Goal: Task Accomplishment & Management: Manage account settings

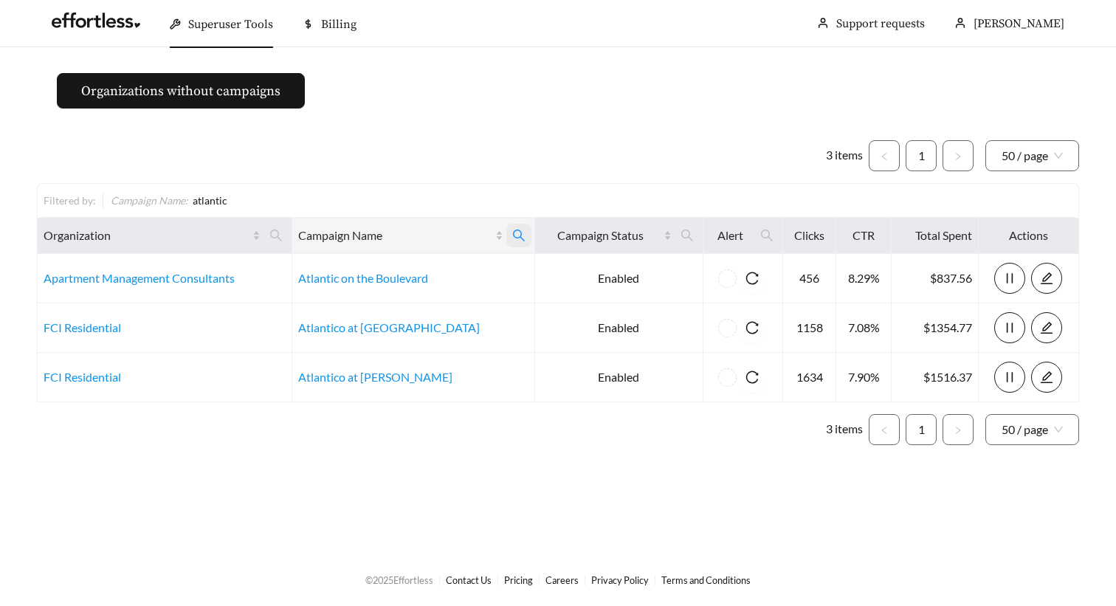
click at [513, 230] on icon "search" at bounding box center [519, 236] width 12 height 12
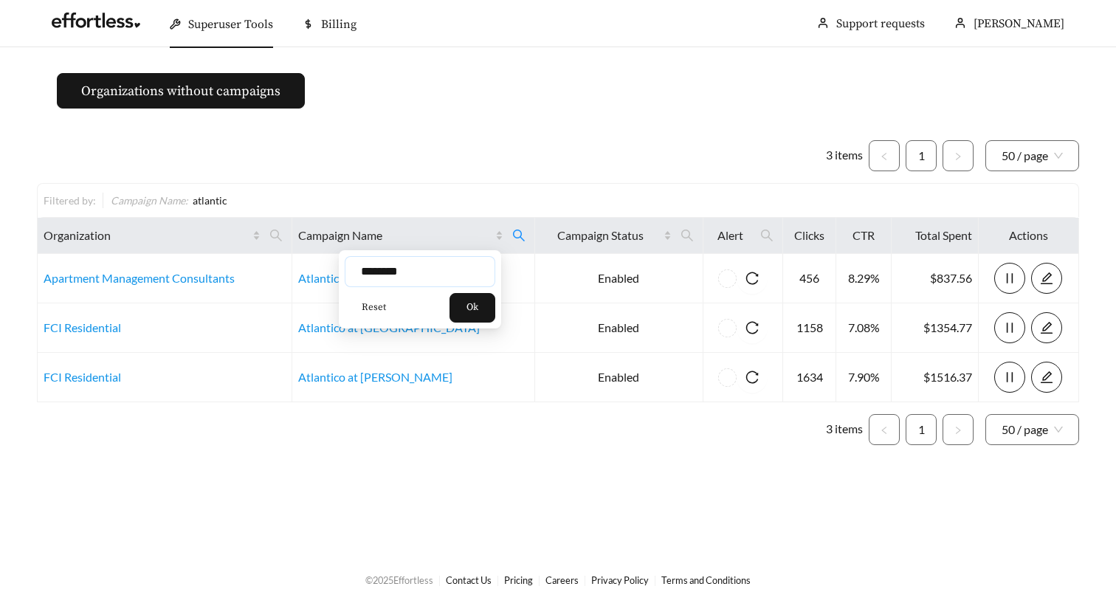
click at [421, 268] on input "********" at bounding box center [420, 271] width 151 height 31
type input "***"
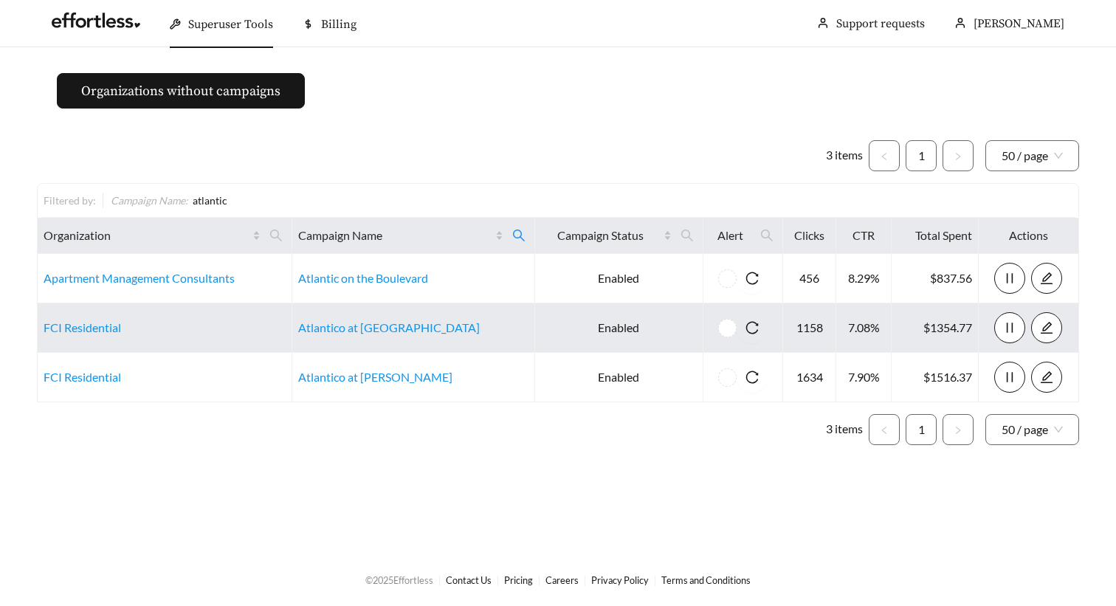
scroll to position [6, 0]
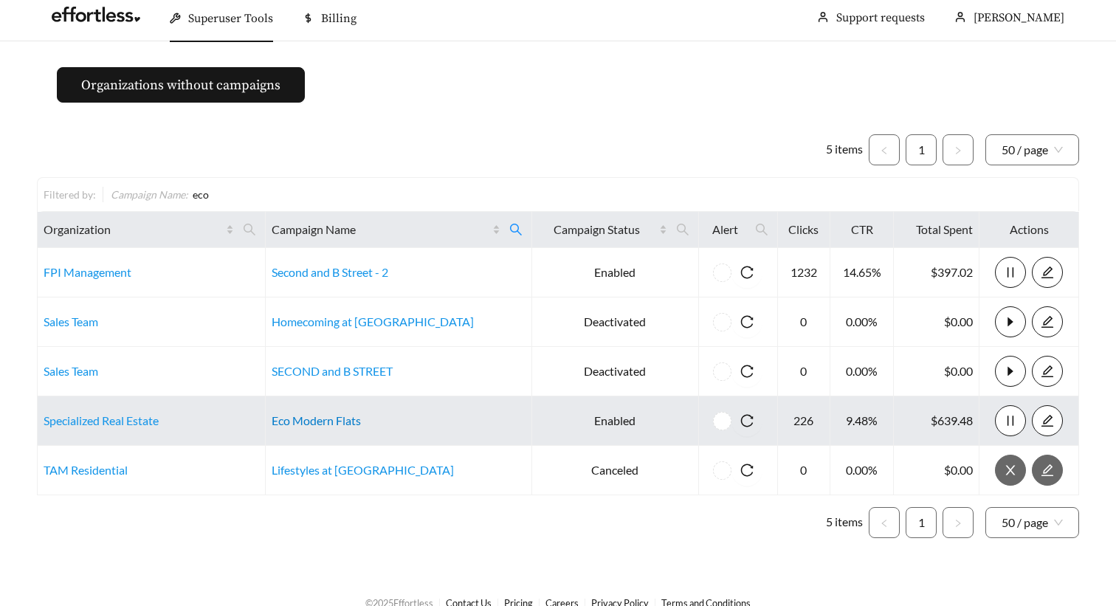
click at [317, 419] on link "Eco Modern Flats" at bounding box center [316, 420] width 89 height 14
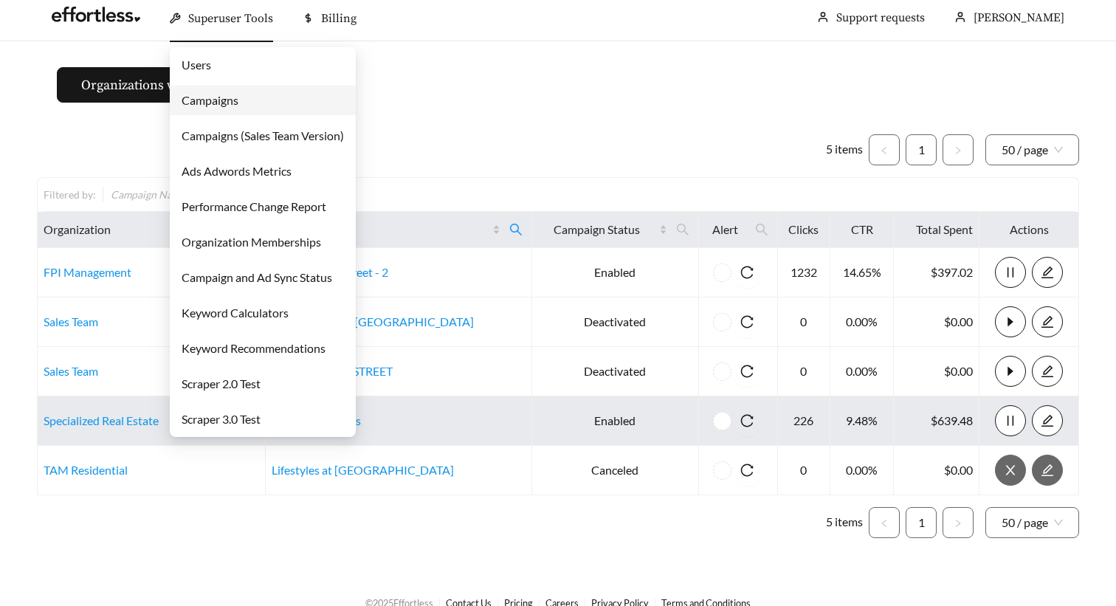
click at [238, 100] on link "Campaigns" at bounding box center [210, 100] width 57 height 14
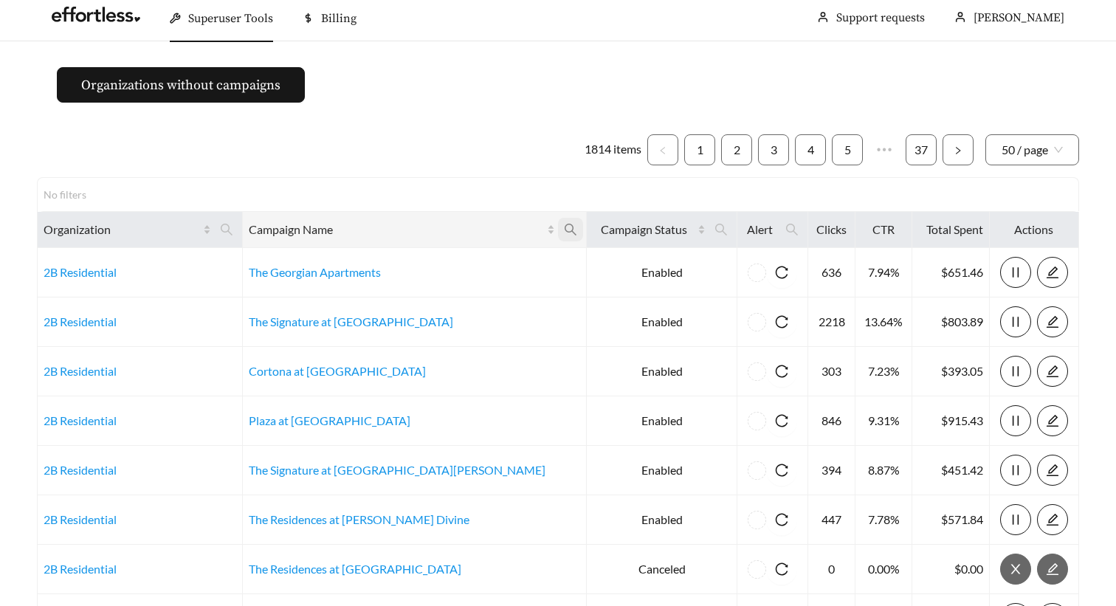
click at [565, 231] on icon "search" at bounding box center [571, 230] width 12 height 12
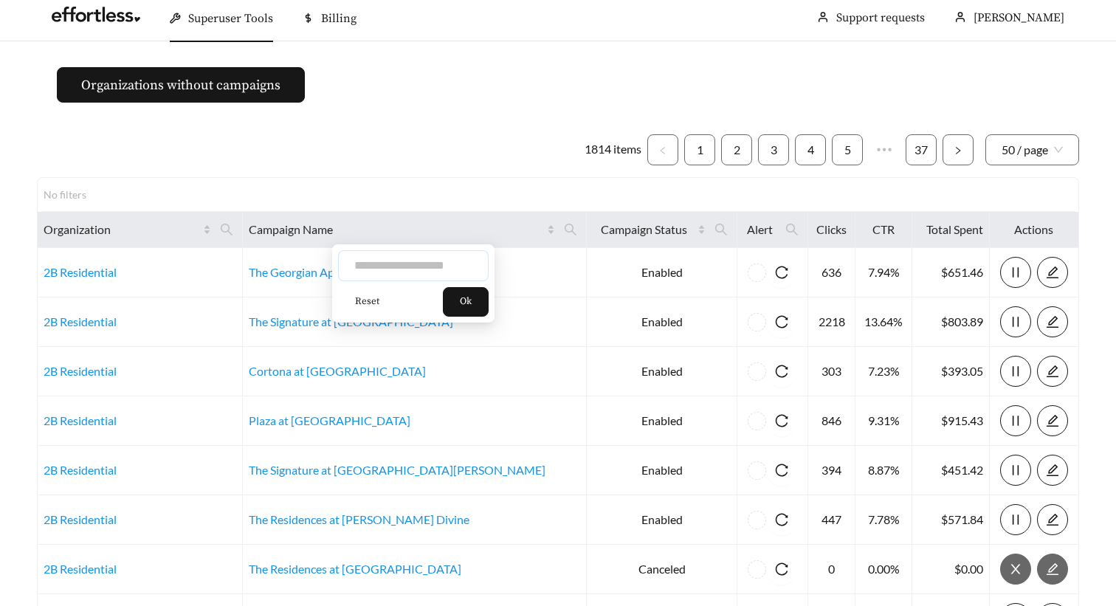
click at [427, 264] on input "text" at bounding box center [413, 265] width 151 height 31
type input "********"
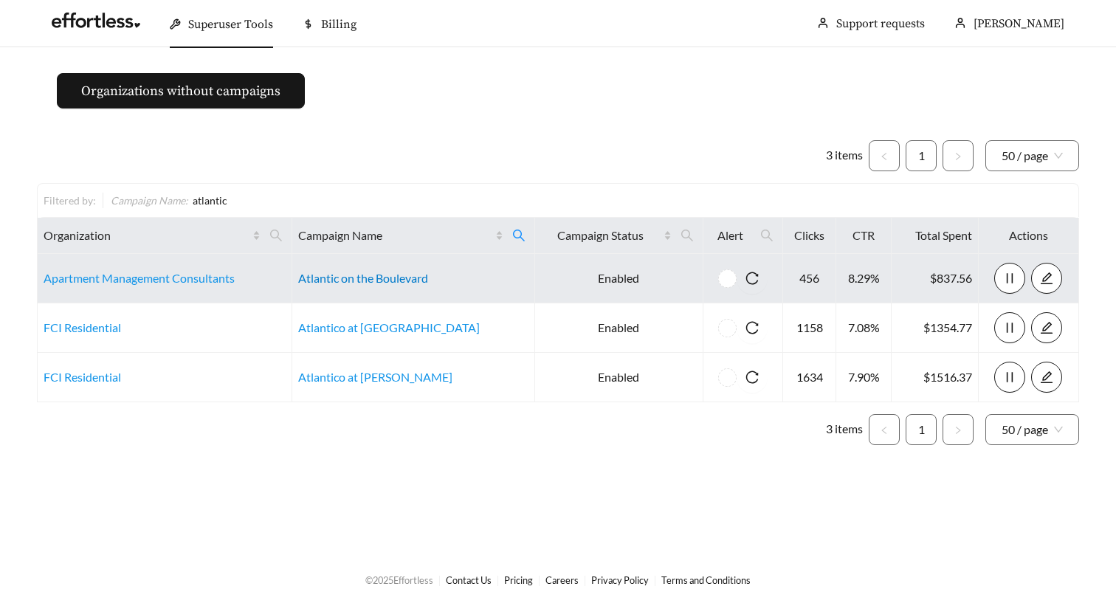
click at [383, 283] on link "Atlantic on the Boulevard" at bounding box center [363, 278] width 130 height 14
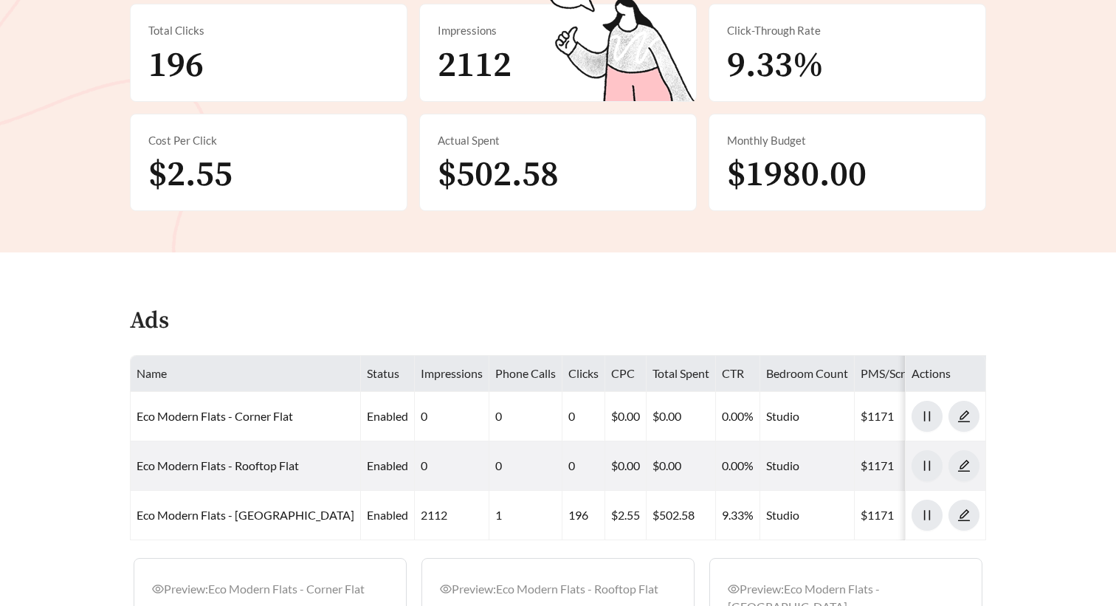
scroll to position [390, 0]
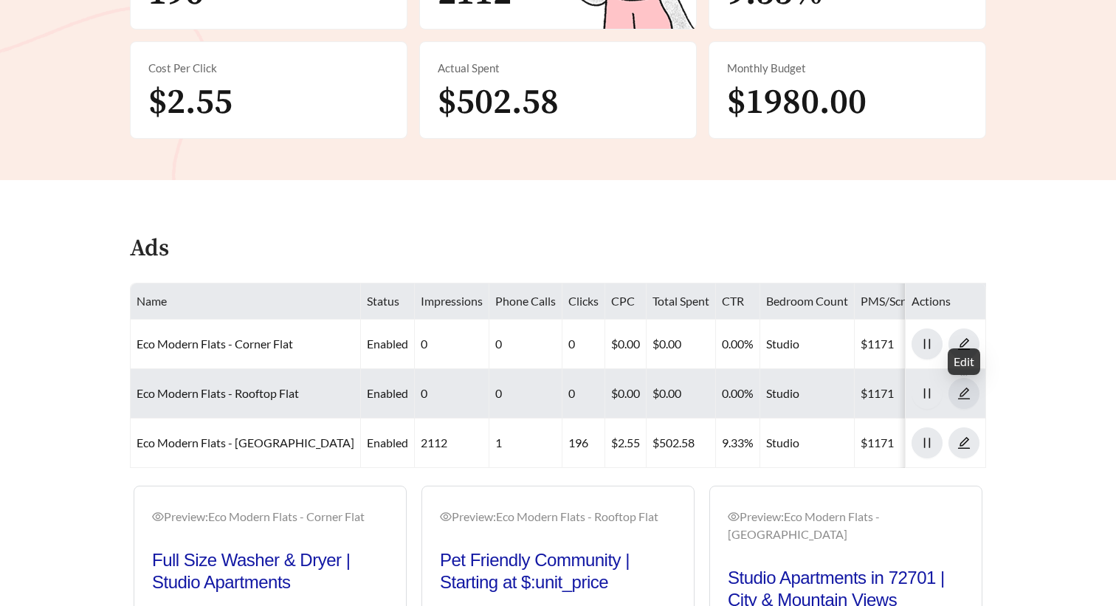
click at [968, 393] on icon "edit" at bounding box center [963, 393] width 13 height 13
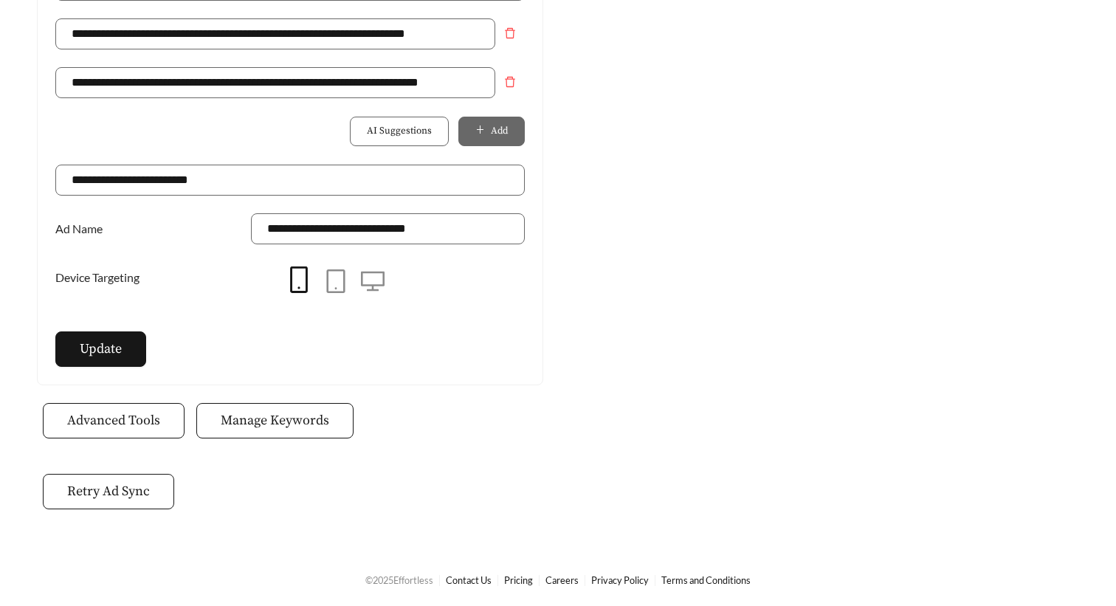
scroll to position [1190, 0]
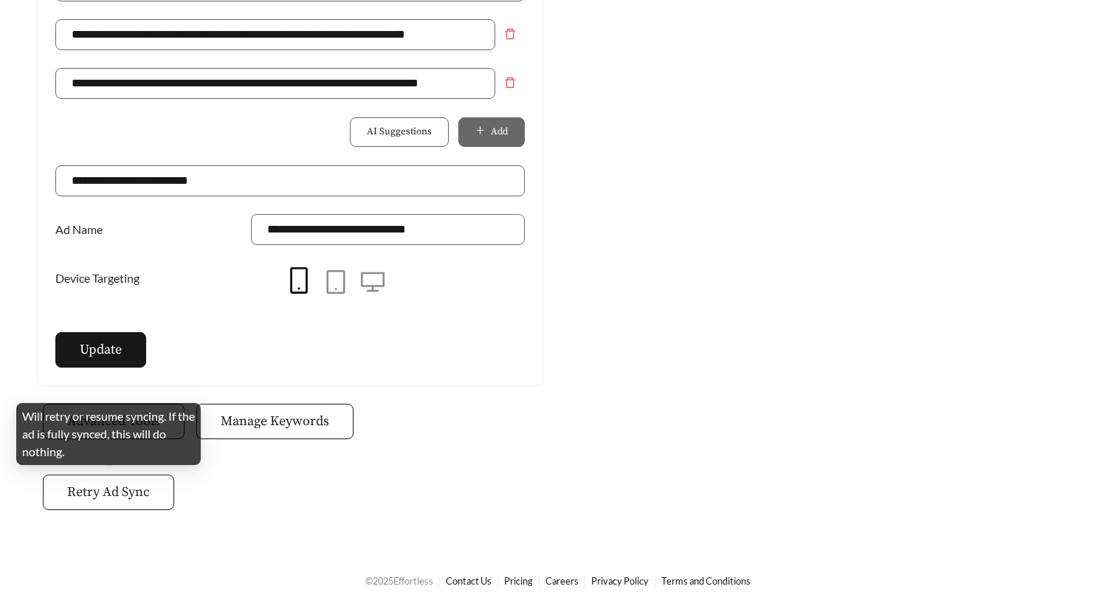
click at [123, 492] on span "Retry Ad Sync" at bounding box center [108, 492] width 83 height 20
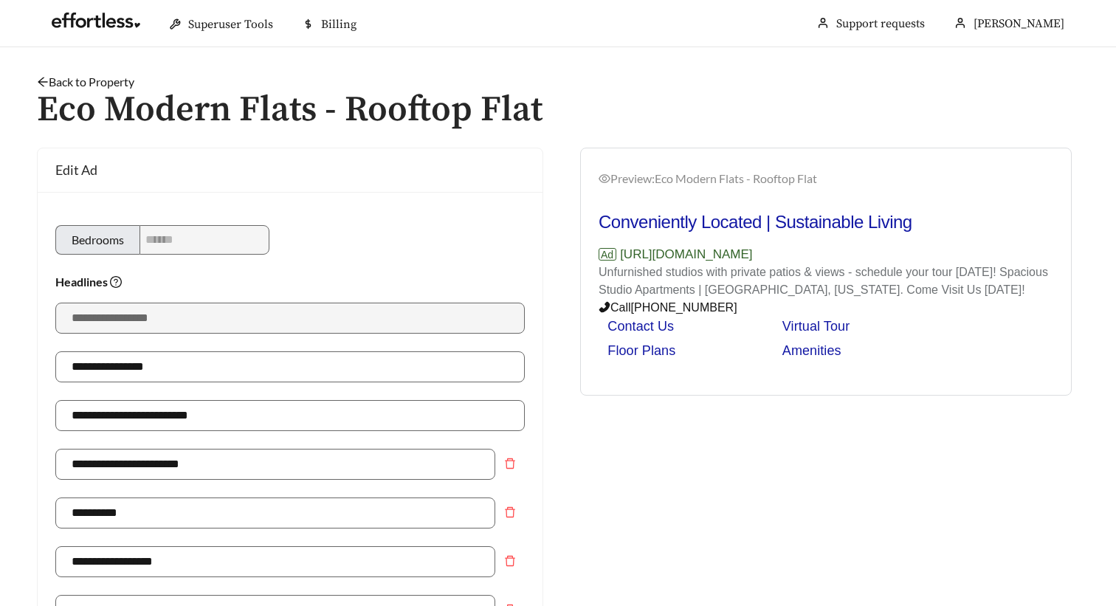
scroll to position [-1, 0]
click at [102, 85] on link "Back to Property" at bounding box center [85, 82] width 97 height 14
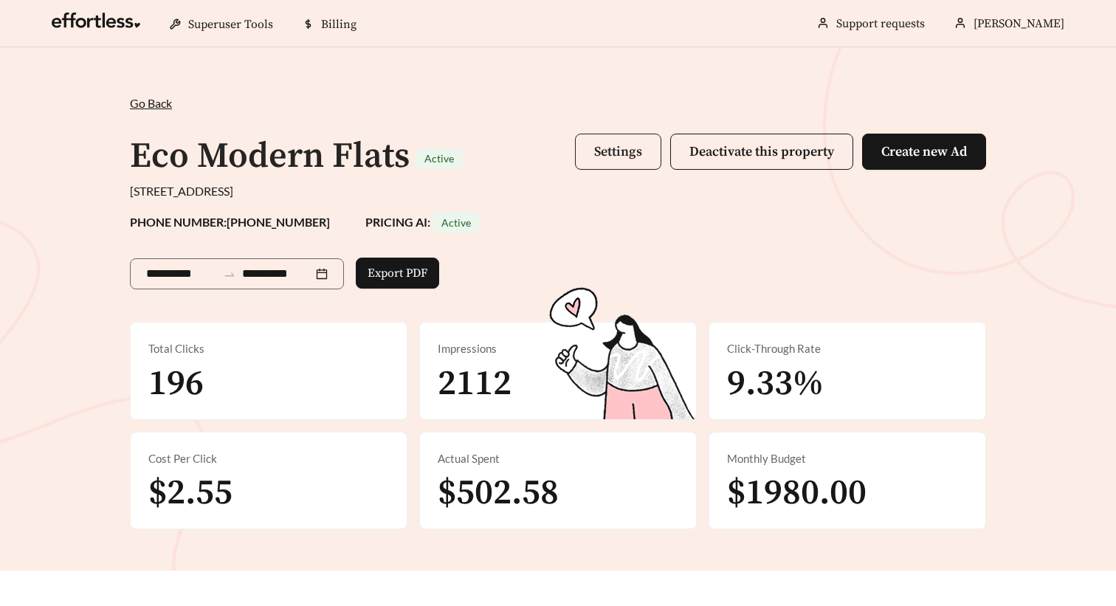
click at [598, 148] on span "Settings" at bounding box center [618, 151] width 48 height 17
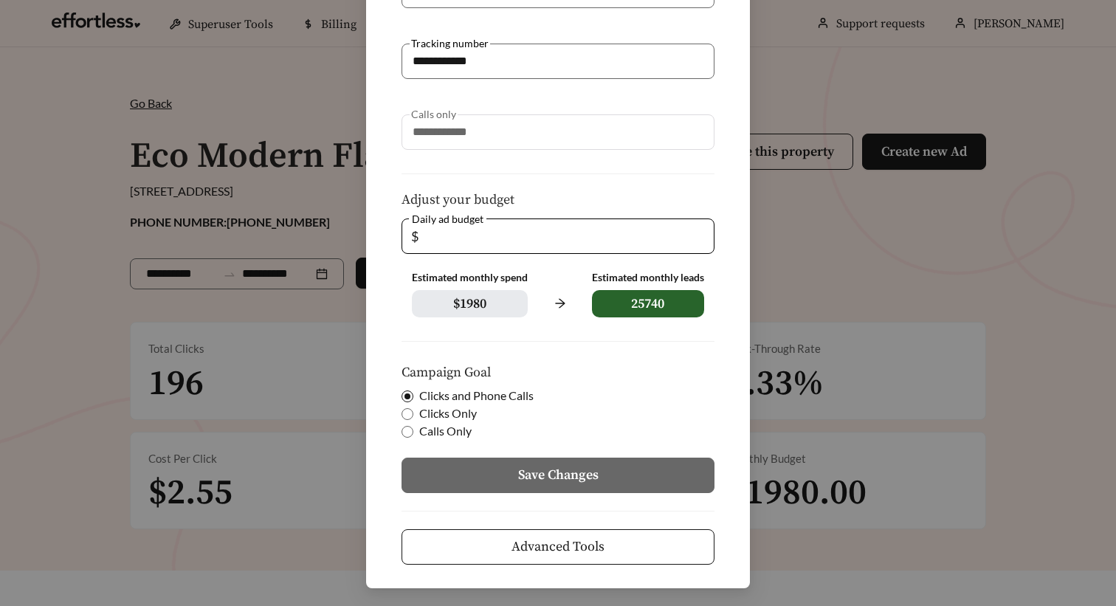
scroll to position [228, 0]
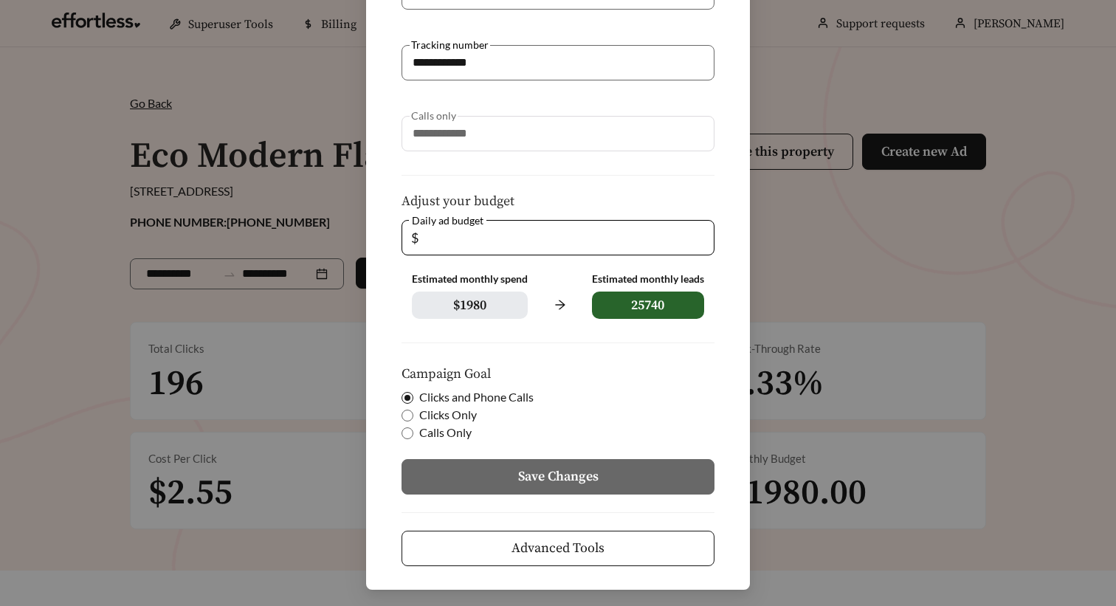
click at [568, 540] on span "Advanced Tools" at bounding box center [557, 548] width 93 height 20
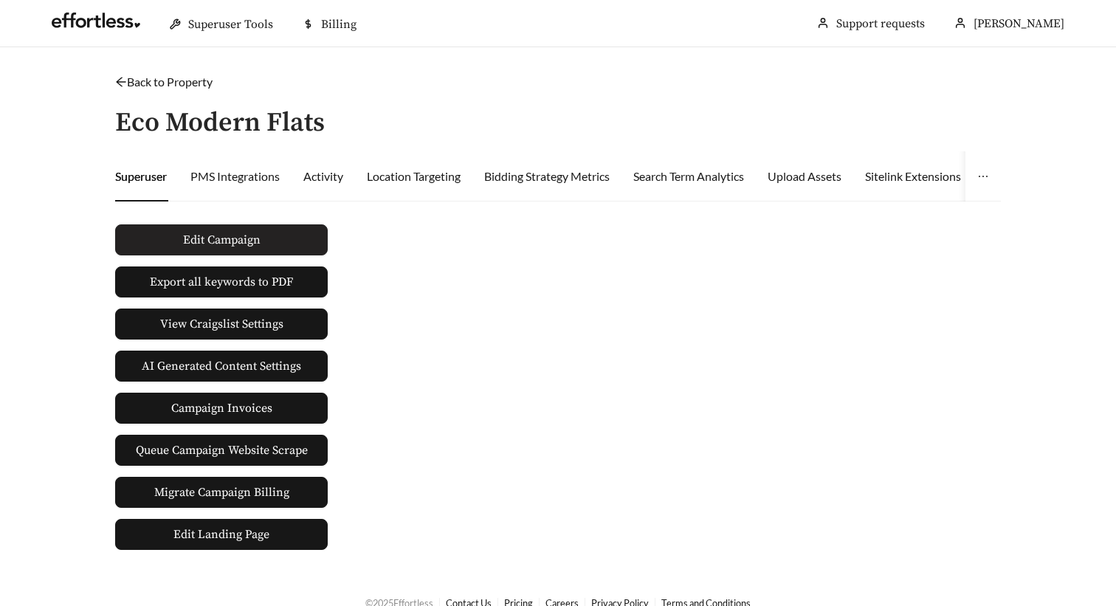
click at [300, 239] on button "Edit Campaign" at bounding box center [221, 239] width 213 height 31
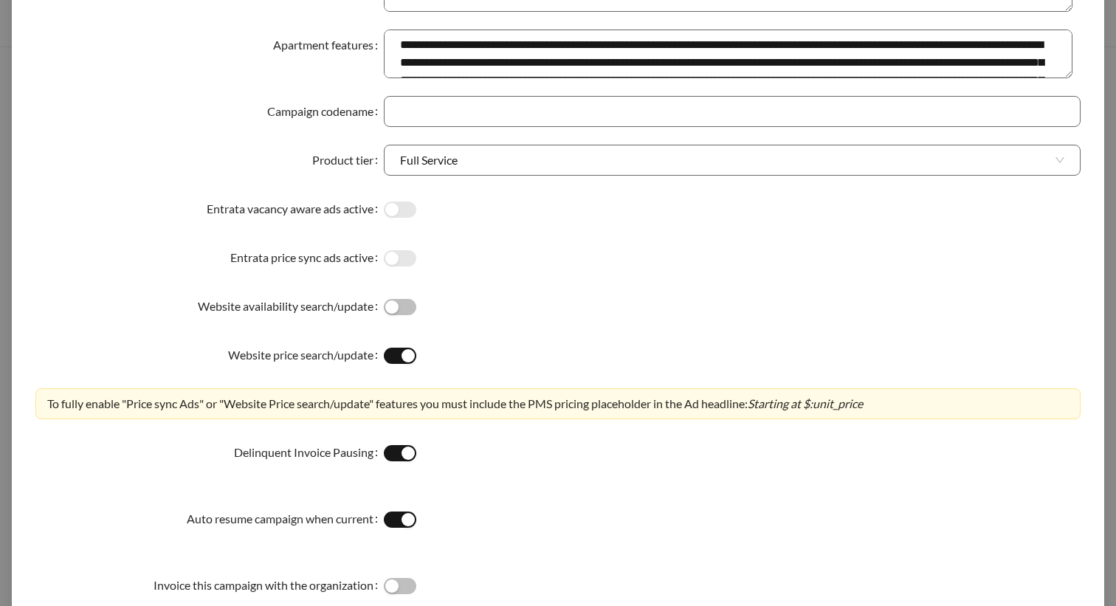
scroll to position [362, 0]
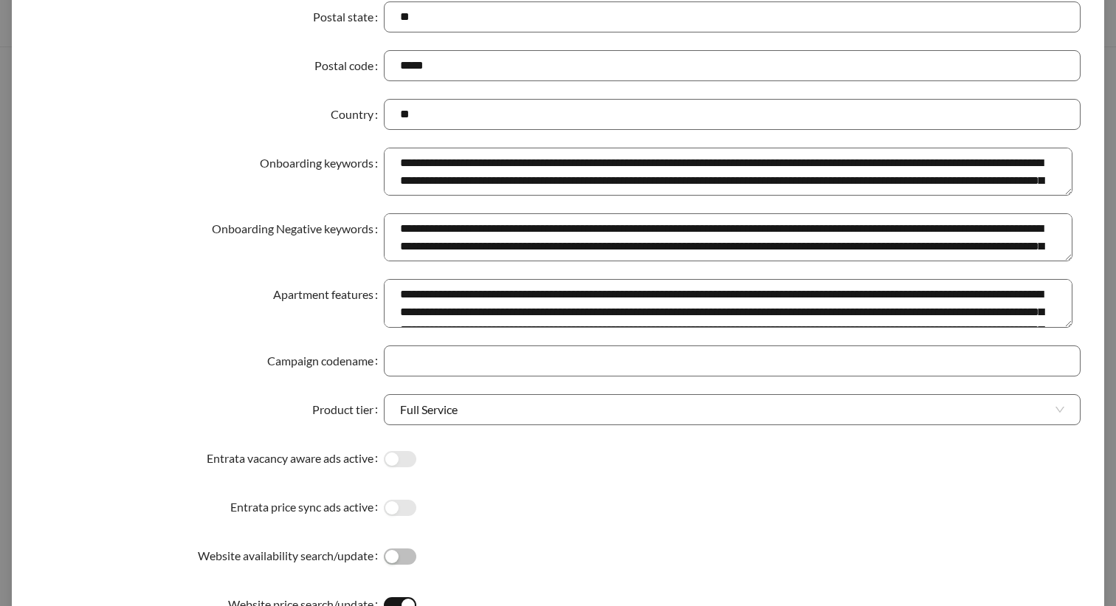
click at [1077, 197] on form "**********" at bounding box center [557, 304] width 1045 height 1190
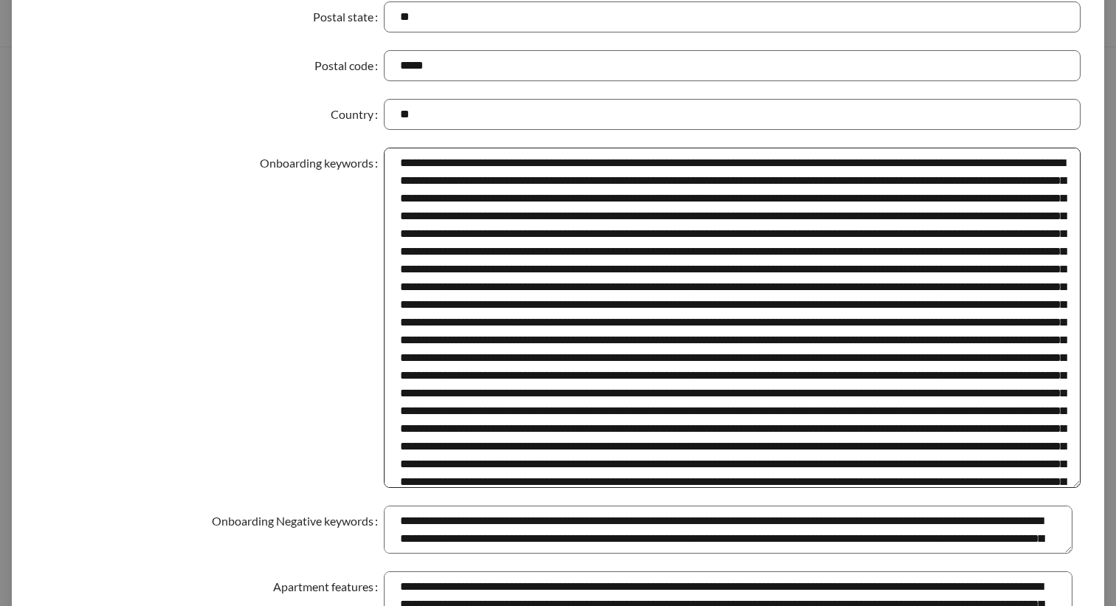
click at [1056, 486] on textarea "Onboarding keywords" at bounding box center [732, 318] width 697 height 340
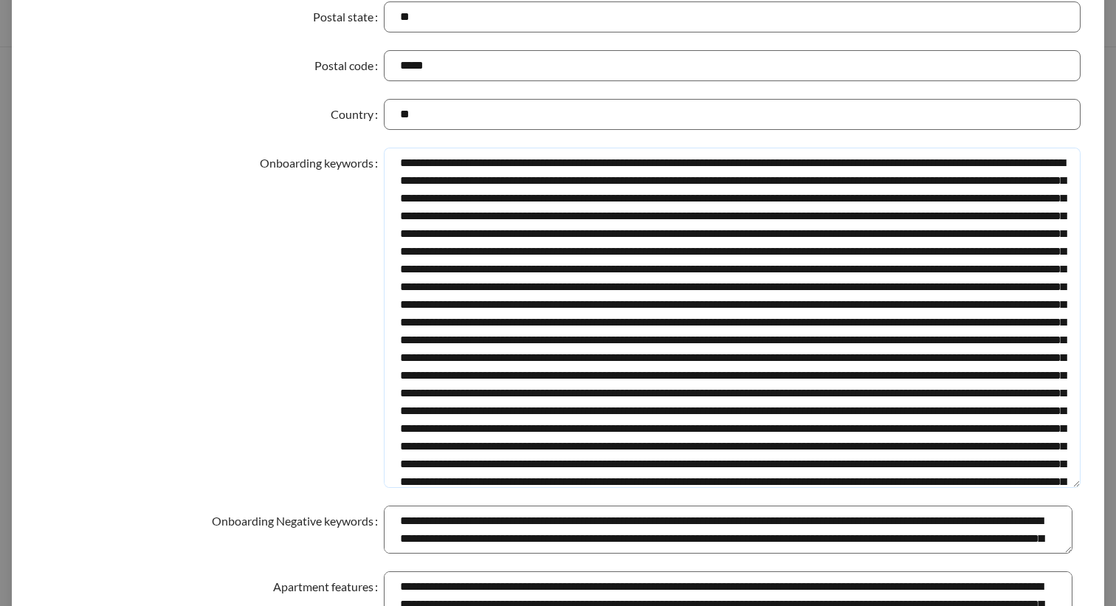
click at [430, 159] on textarea "Onboarding keywords" at bounding box center [732, 318] width 697 height 340
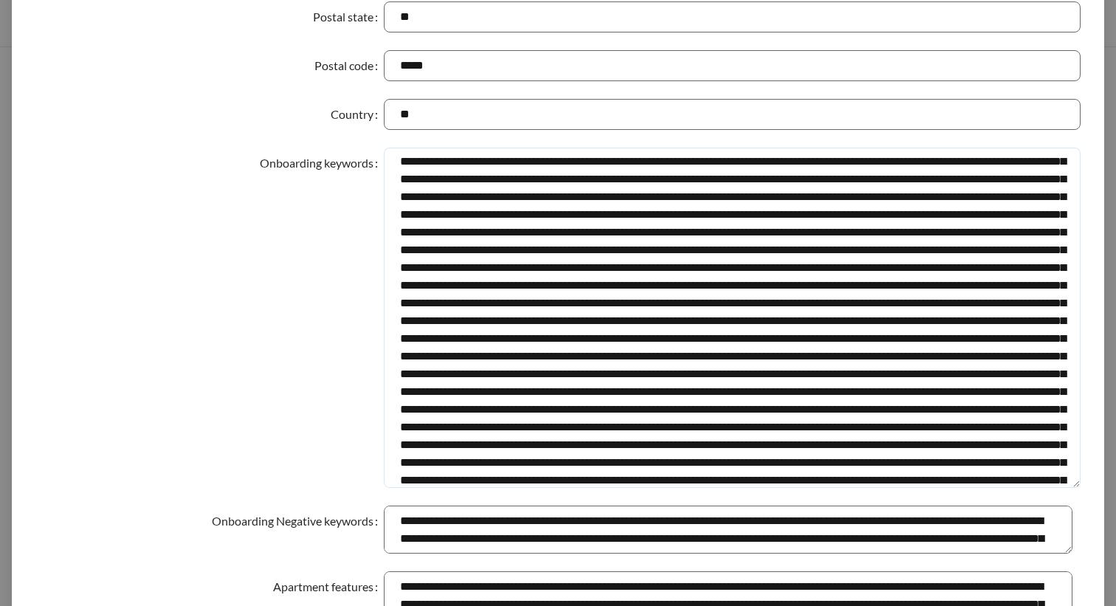
scroll to position [173, 0]
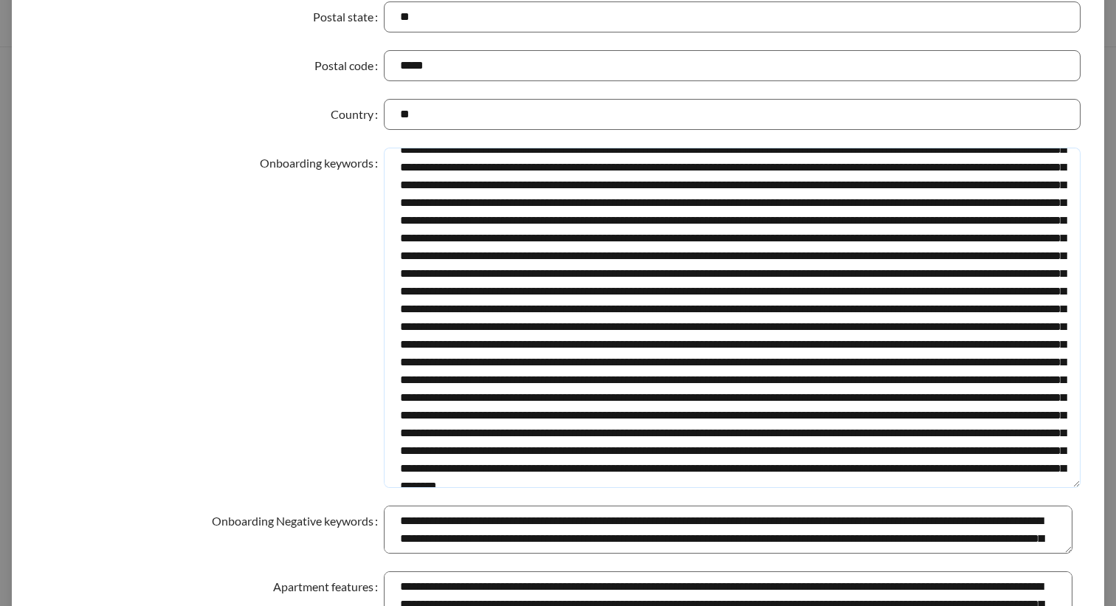
click at [525, 271] on textarea "Onboarding keywords" at bounding box center [732, 318] width 697 height 340
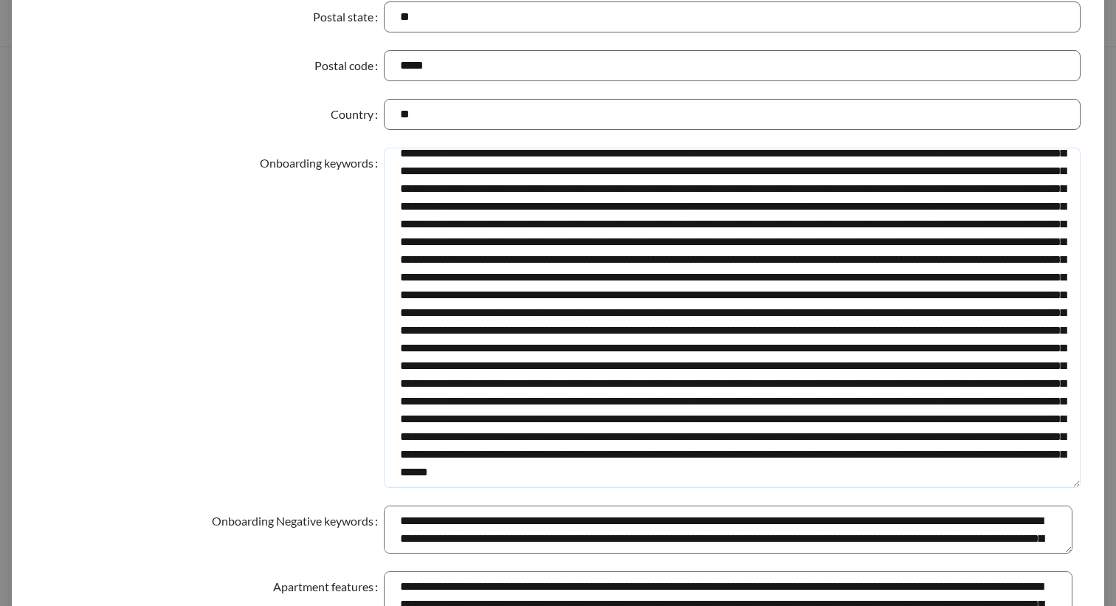
scroll to position [293, 0]
click at [964, 436] on textarea "Onboarding keywords" at bounding box center [732, 318] width 697 height 340
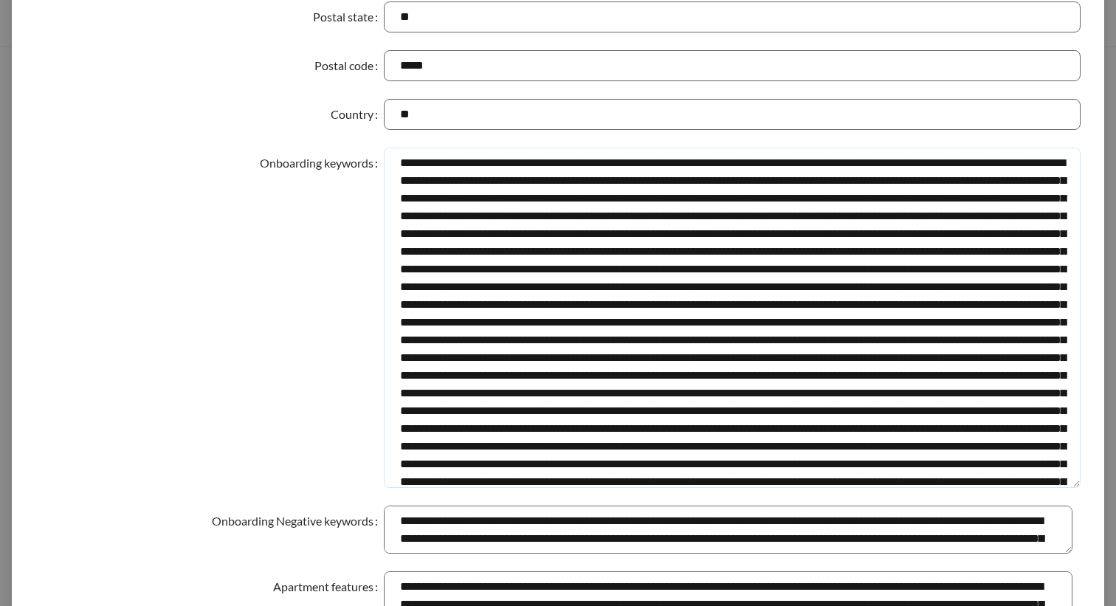
scroll to position [0, 0]
drag, startPoint x: 920, startPoint y: 272, endPoint x: 982, endPoint y: 272, distance: 62.0
click at [982, 272] on textarea "Onboarding keywords" at bounding box center [732, 318] width 697 height 340
drag, startPoint x: 659, startPoint y: 235, endPoint x: 852, endPoint y: 235, distance: 192.6
click at [852, 235] on textarea "Onboarding keywords" at bounding box center [732, 318] width 697 height 340
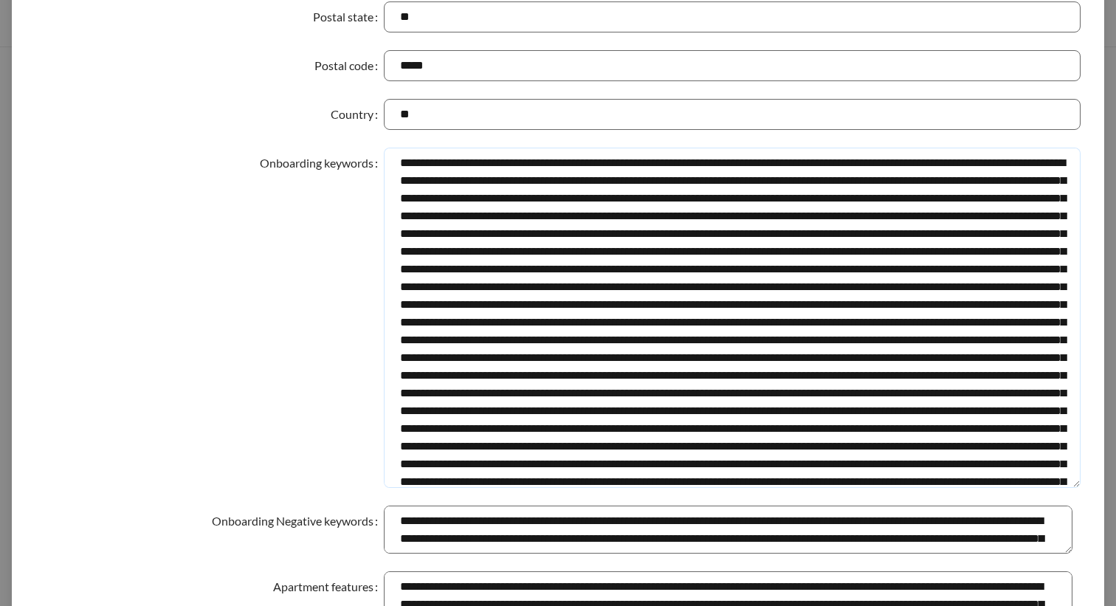
drag, startPoint x: 847, startPoint y: 237, endPoint x: 659, endPoint y: 235, distance: 187.5
click at [659, 235] on textarea "Onboarding keywords" at bounding box center [732, 318] width 697 height 340
click at [635, 273] on textarea "Onboarding keywords" at bounding box center [732, 318] width 697 height 340
drag, startPoint x: 635, startPoint y: 273, endPoint x: 733, endPoint y: 277, distance: 97.5
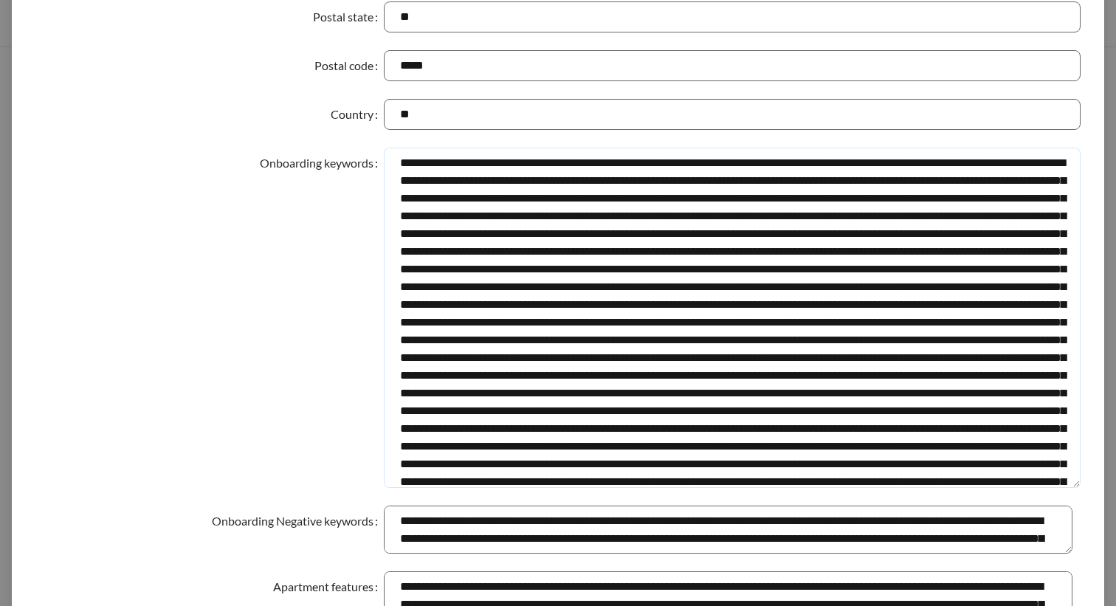
click at [733, 277] on textarea "Onboarding keywords" at bounding box center [732, 318] width 697 height 340
click at [938, 270] on textarea "Onboarding keywords" at bounding box center [732, 318] width 697 height 340
click at [897, 273] on textarea "Onboarding keywords" at bounding box center [732, 318] width 697 height 340
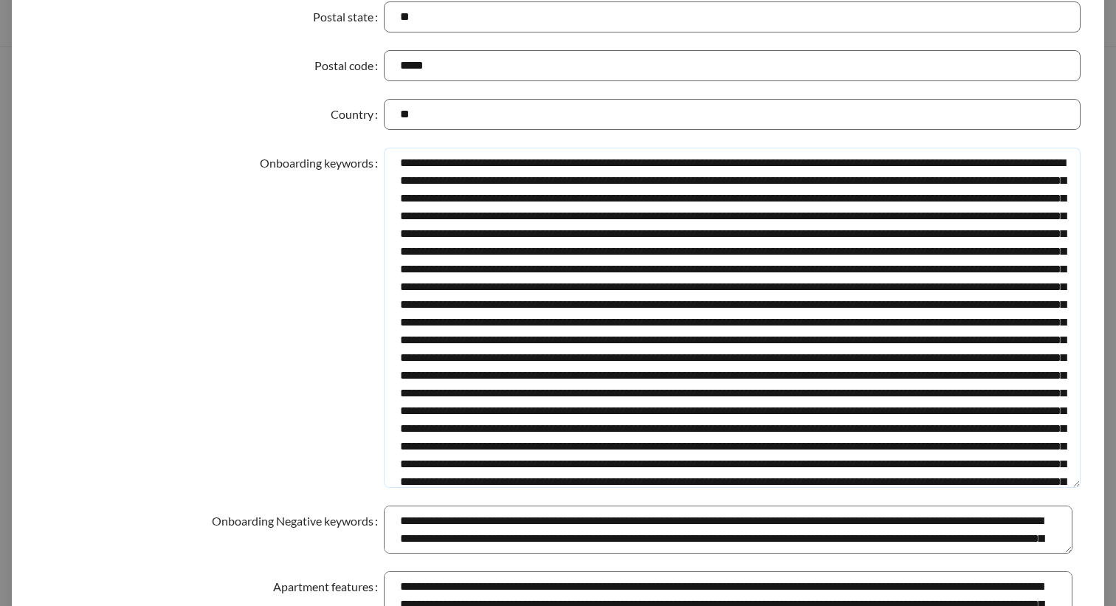
click at [419, 289] on textarea "Onboarding keywords" at bounding box center [732, 318] width 697 height 340
click at [752, 292] on textarea "Onboarding keywords" at bounding box center [732, 318] width 697 height 340
drag, startPoint x: 448, startPoint y: 308, endPoint x: 600, endPoint y: 310, distance: 152.1
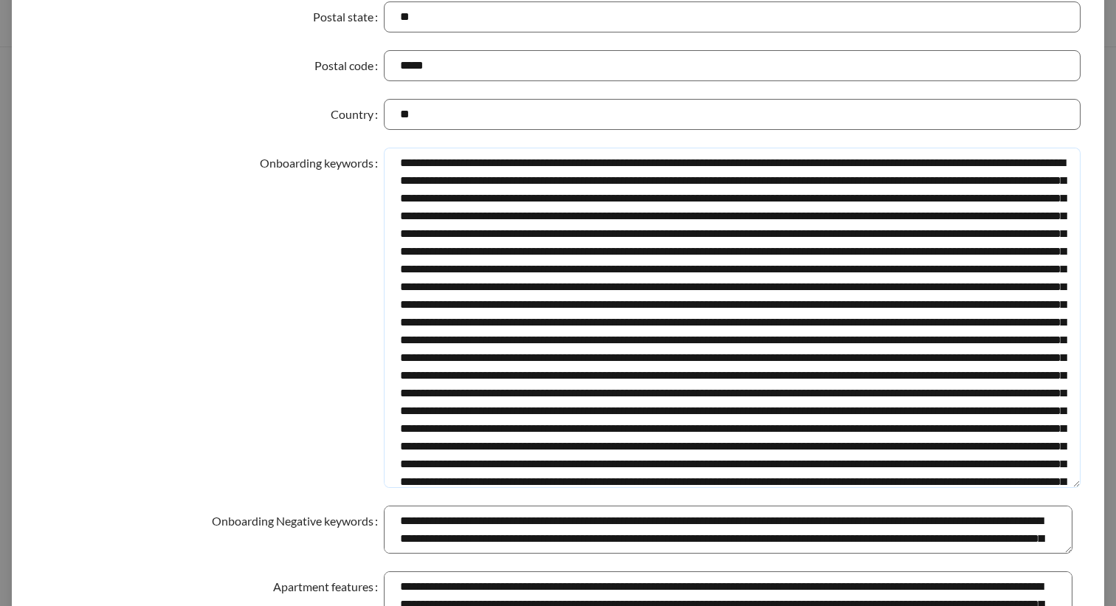
click at [600, 310] on textarea "Onboarding keywords" at bounding box center [732, 318] width 697 height 340
click at [644, 305] on textarea "Onboarding keywords" at bounding box center [732, 318] width 697 height 340
click at [585, 306] on textarea "Onboarding keywords" at bounding box center [732, 318] width 697 height 340
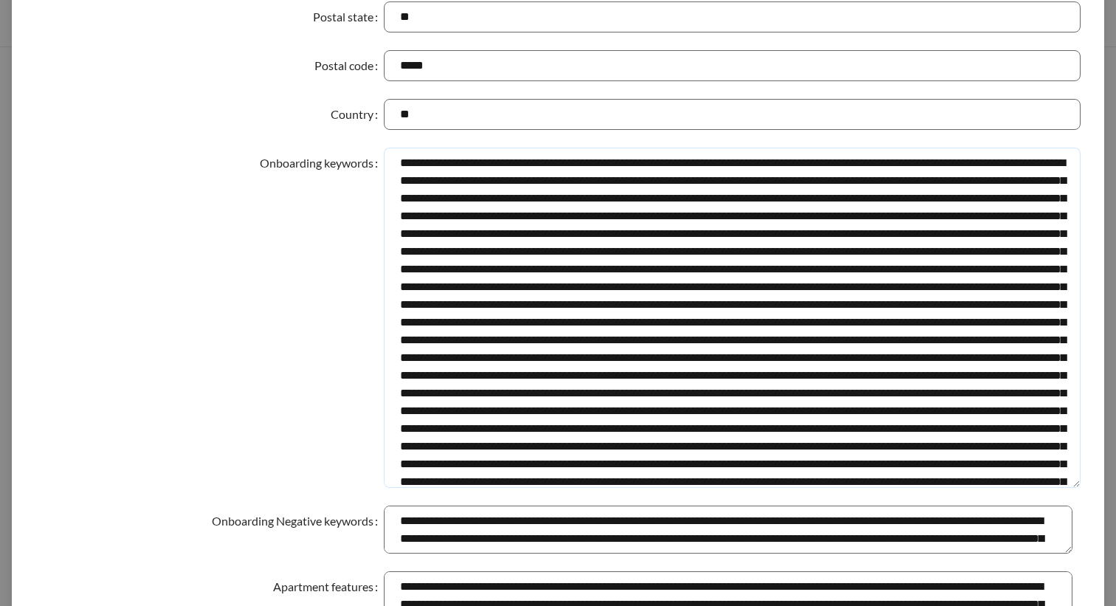
click at [938, 324] on textarea "Onboarding keywords" at bounding box center [732, 318] width 697 height 340
drag, startPoint x: 938, startPoint y: 324, endPoint x: 648, endPoint y: 273, distance: 294.5
click at [648, 273] on textarea "Onboarding keywords" at bounding box center [732, 318] width 697 height 340
click at [602, 337] on textarea "Onboarding keywords" at bounding box center [732, 318] width 697 height 340
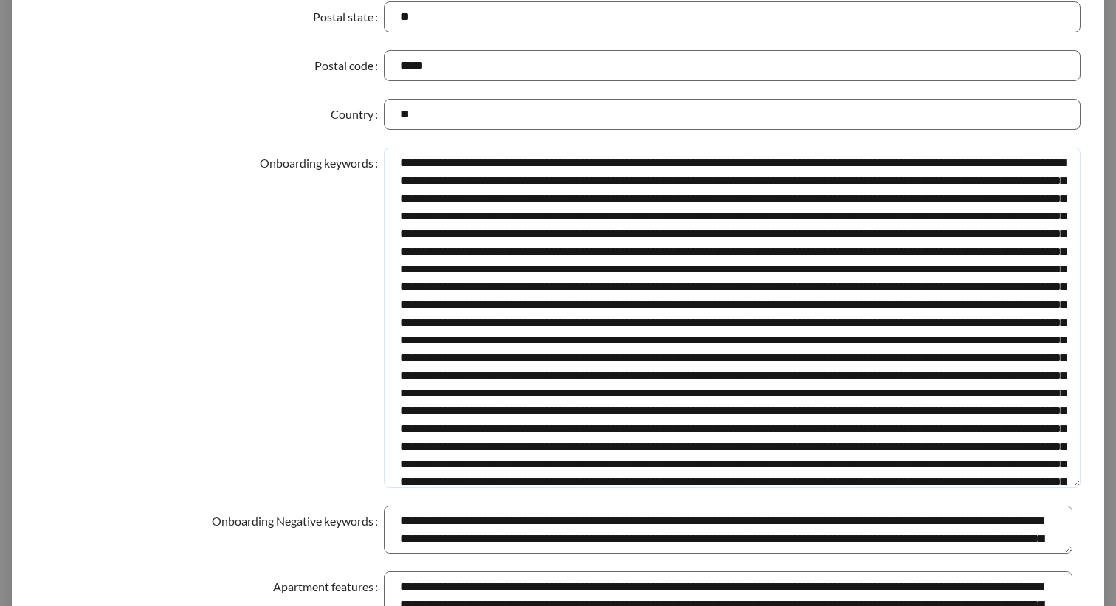
click at [602, 337] on textarea "Onboarding keywords" at bounding box center [732, 318] width 697 height 340
click at [838, 343] on textarea "Onboarding keywords" at bounding box center [732, 318] width 697 height 340
click at [750, 345] on textarea "Onboarding keywords" at bounding box center [732, 318] width 697 height 340
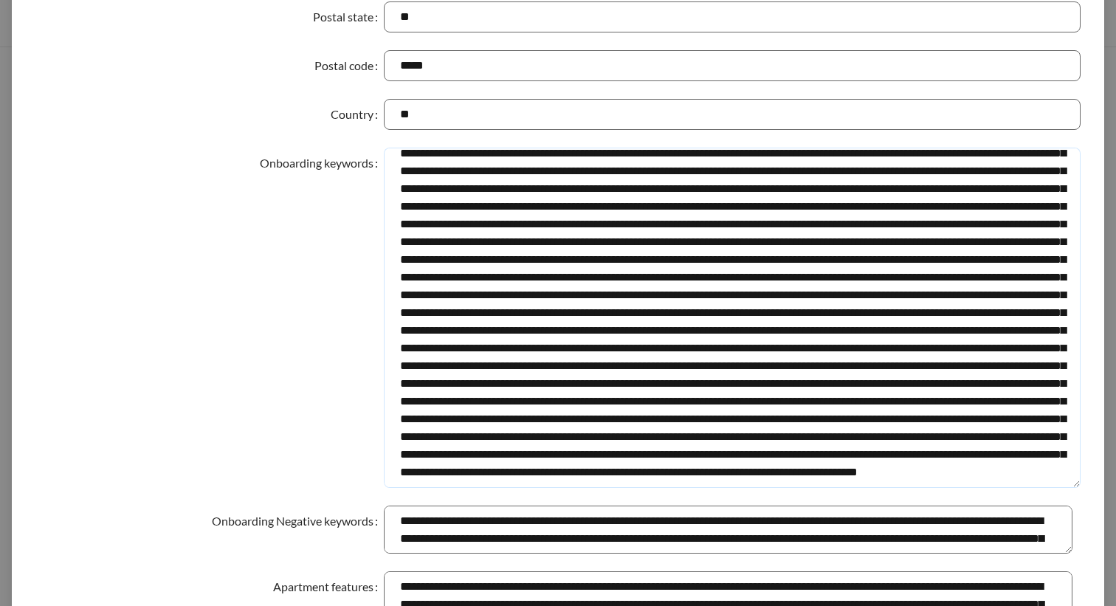
scroll to position [204, 0]
drag, startPoint x: 838, startPoint y: 333, endPoint x: 774, endPoint y: 335, distance: 65.0
click at [774, 335] on textarea "Onboarding keywords" at bounding box center [732, 318] width 697 height 340
drag, startPoint x: 686, startPoint y: 348, endPoint x: 607, endPoint y: 351, distance: 79.0
click at [607, 351] on textarea "Onboarding keywords" at bounding box center [732, 318] width 697 height 340
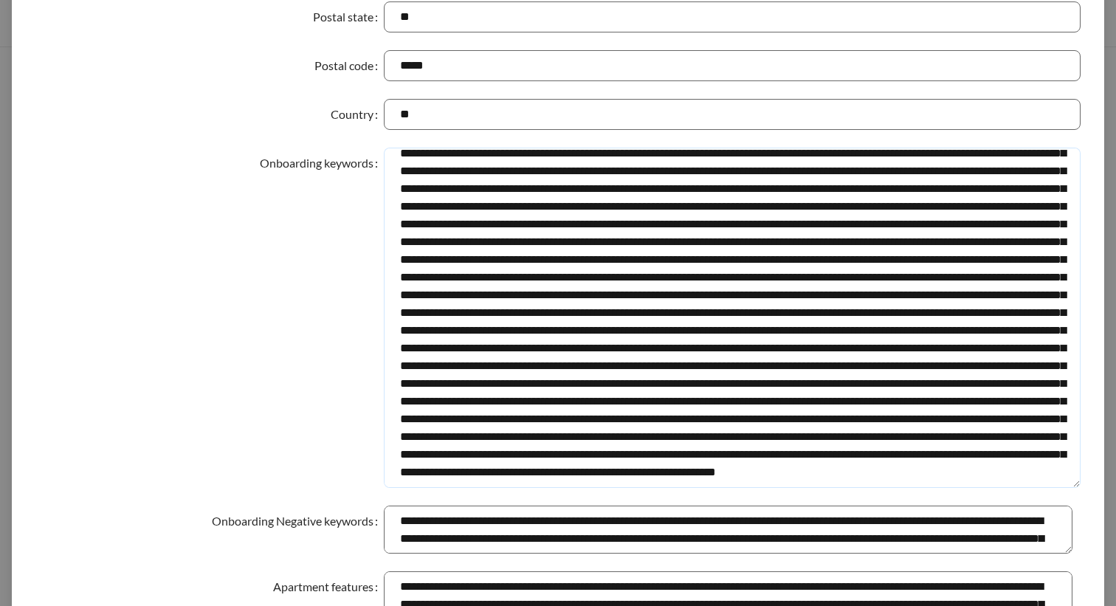
click at [813, 350] on textarea "Onboarding keywords" at bounding box center [732, 318] width 697 height 340
click at [541, 367] on textarea "Onboarding keywords" at bounding box center [732, 318] width 697 height 340
drag, startPoint x: 897, startPoint y: 368, endPoint x: 1014, endPoint y: 368, distance: 117.4
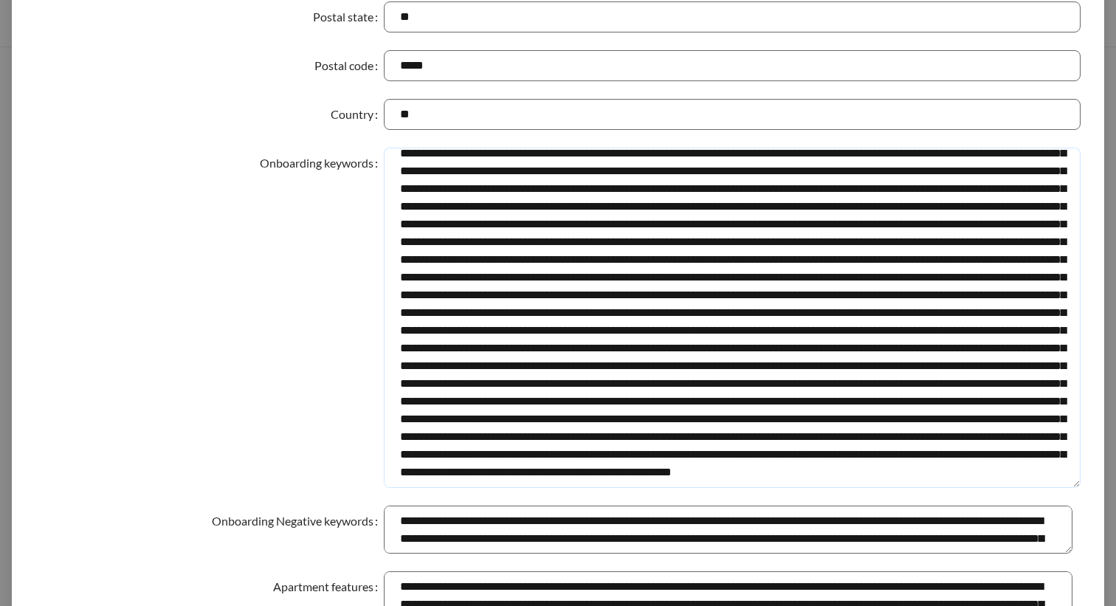
click at [1014, 368] on textarea "Onboarding keywords" at bounding box center [732, 318] width 697 height 340
click at [864, 373] on textarea "Onboarding keywords" at bounding box center [732, 318] width 697 height 340
click at [909, 370] on textarea "Onboarding keywords" at bounding box center [732, 318] width 697 height 340
click at [438, 387] on textarea "Onboarding keywords" at bounding box center [732, 318] width 697 height 340
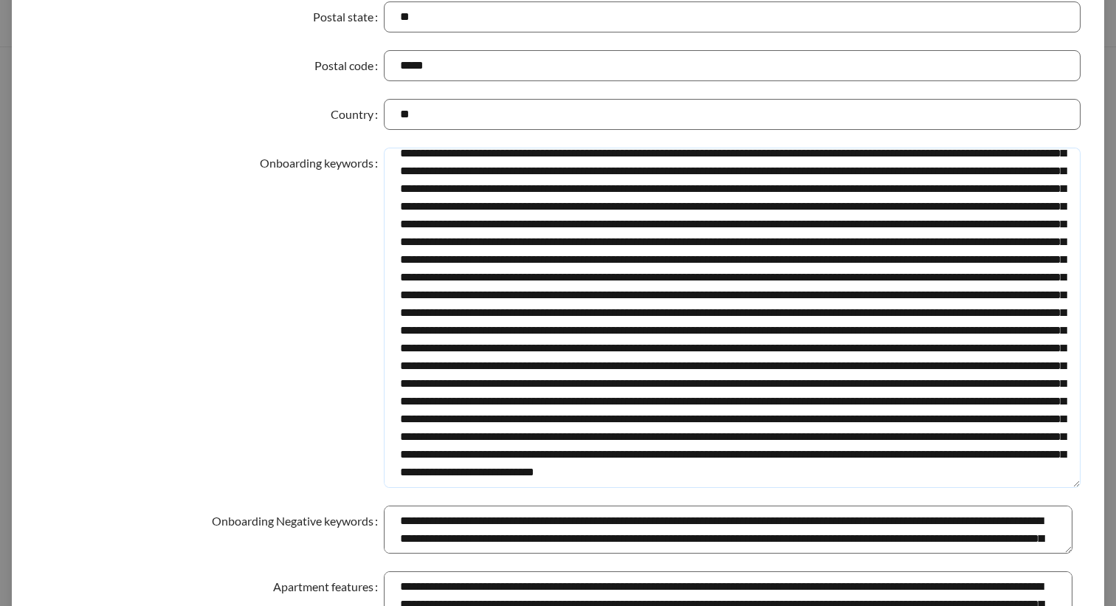
click at [447, 386] on textarea "Onboarding keywords" at bounding box center [732, 318] width 697 height 340
click at [588, 421] on textarea "Onboarding keywords" at bounding box center [732, 318] width 697 height 340
click at [826, 422] on textarea "Onboarding keywords" at bounding box center [732, 318] width 697 height 340
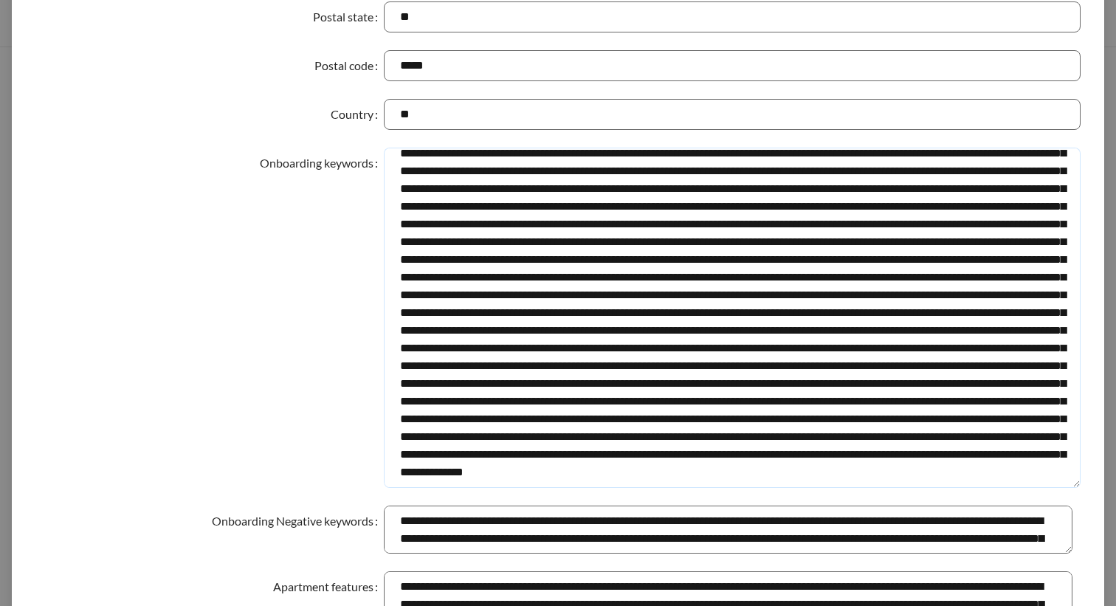
click at [826, 422] on textarea "Onboarding keywords" at bounding box center [732, 318] width 697 height 340
click at [728, 418] on textarea "Onboarding keywords" at bounding box center [732, 318] width 697 height 340
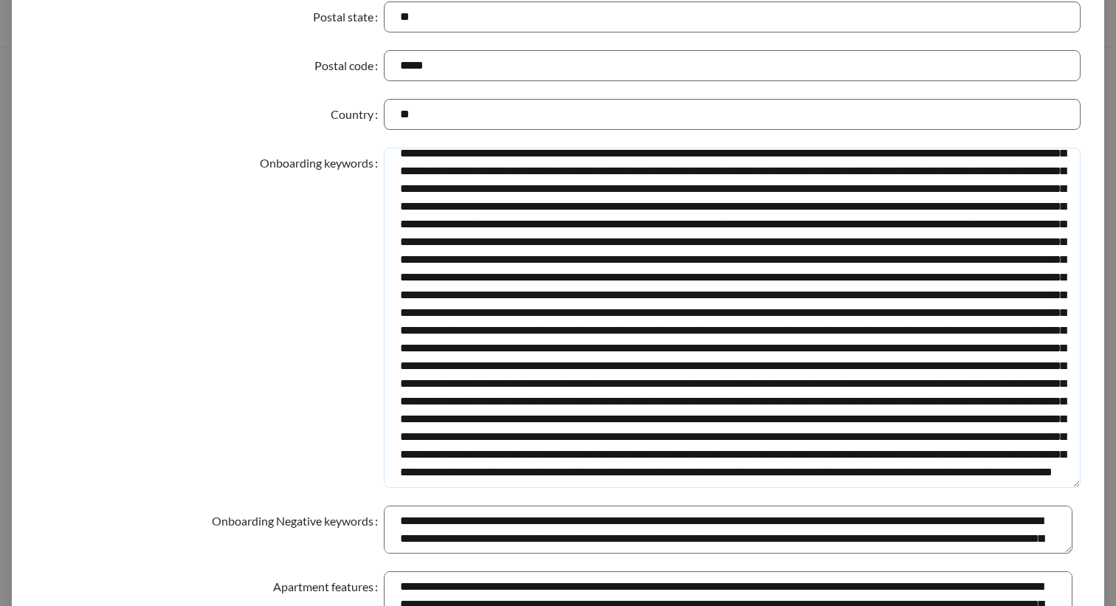
scroll to position [240, 0]
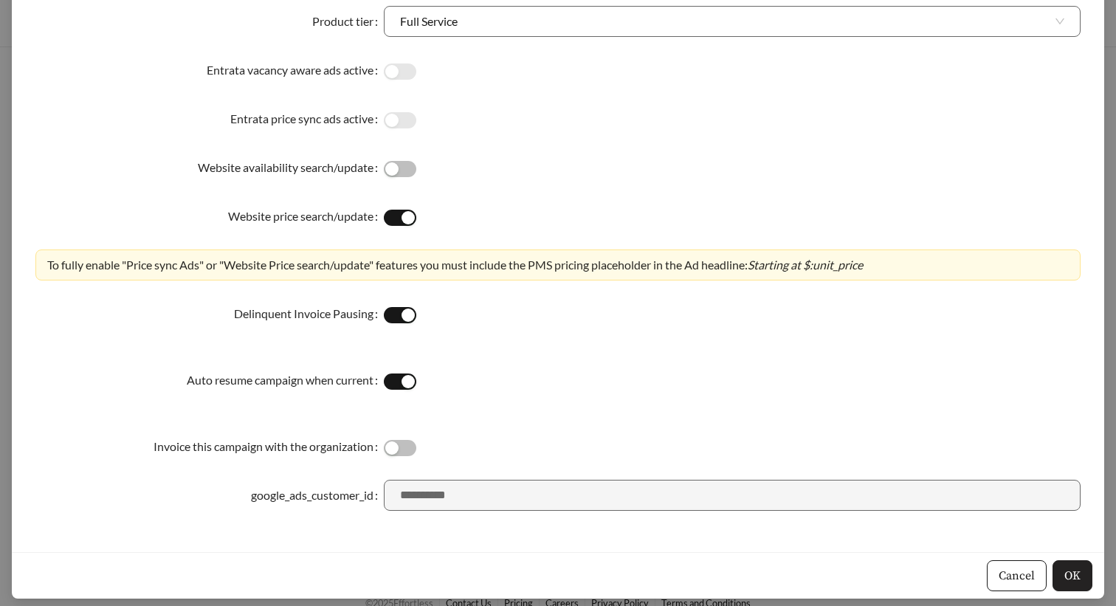
type textarea "**********"
click at [1078, 584] on button "OK" at bounding box center [1073, 575] width 40 height 31
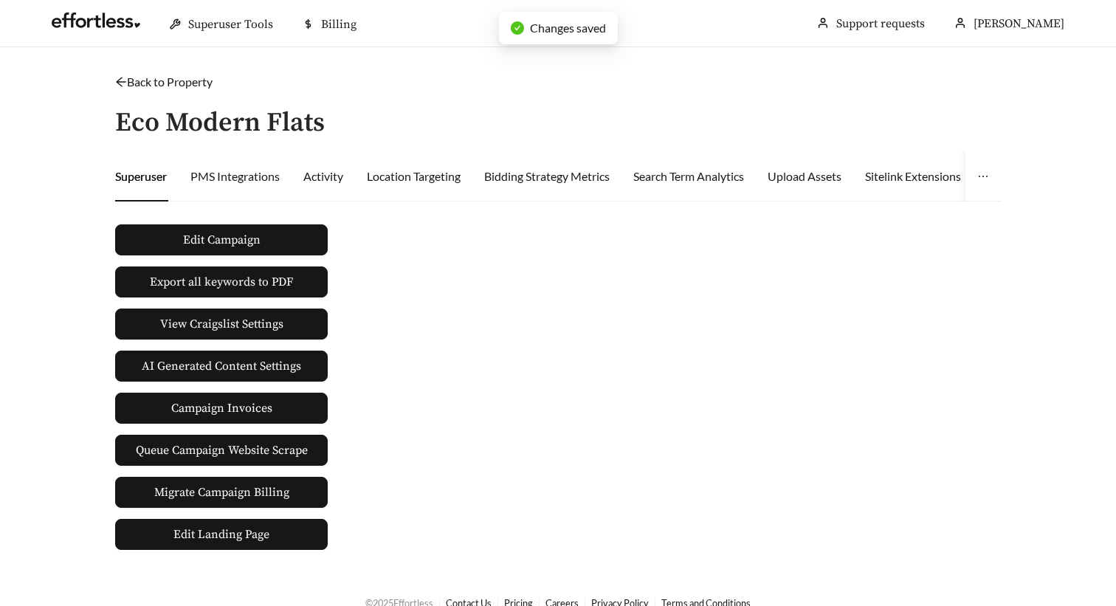
scroll to position [0, 0]
click at [162, 93] on div "Back to Property / Eco Modern Flats Superuser PMS Integrations Activity Locatio…" at bounding box center [557, 311] width 915 height 477
click at [164, 76] on link "Back to Property" at bounding box center [163, 82] width 97 height 14
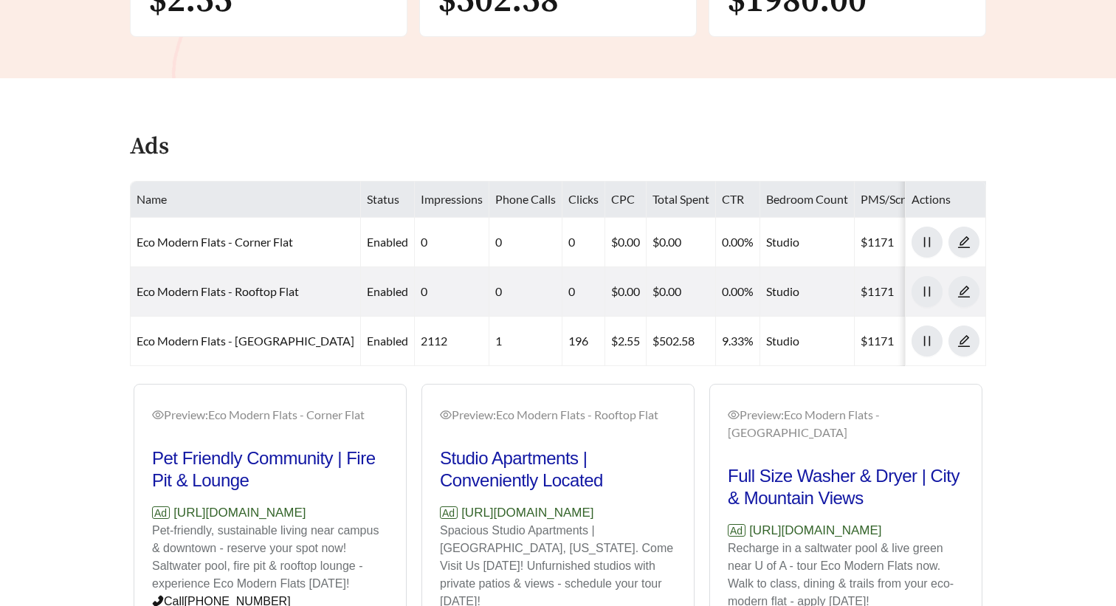
scroll to position [530, 0]
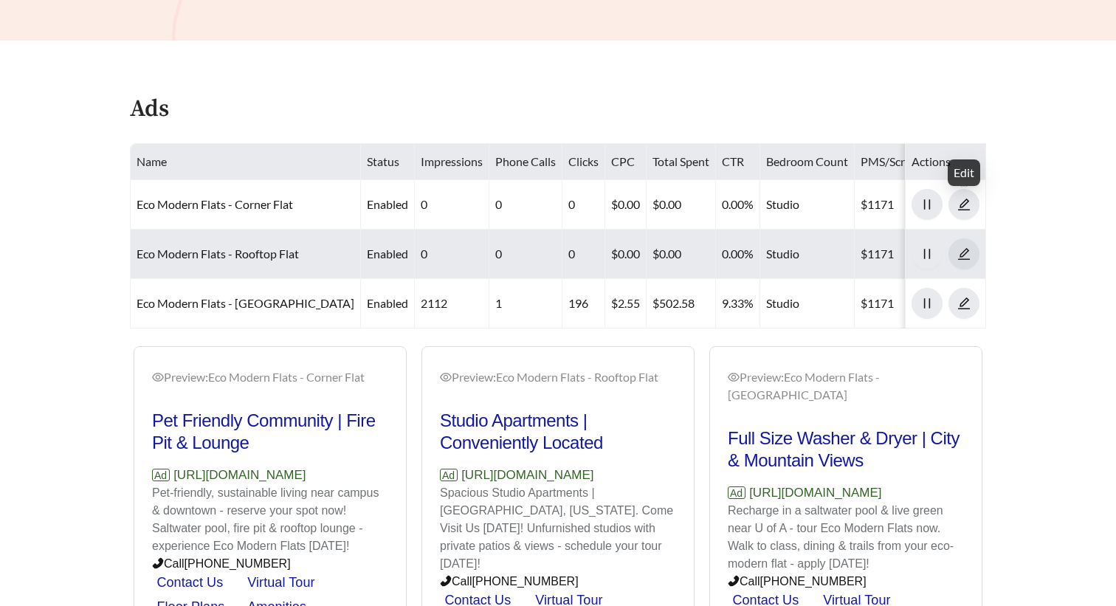
click at [970, 252] on icon "edit" at bounding box center [963, 253] width 13 height 13
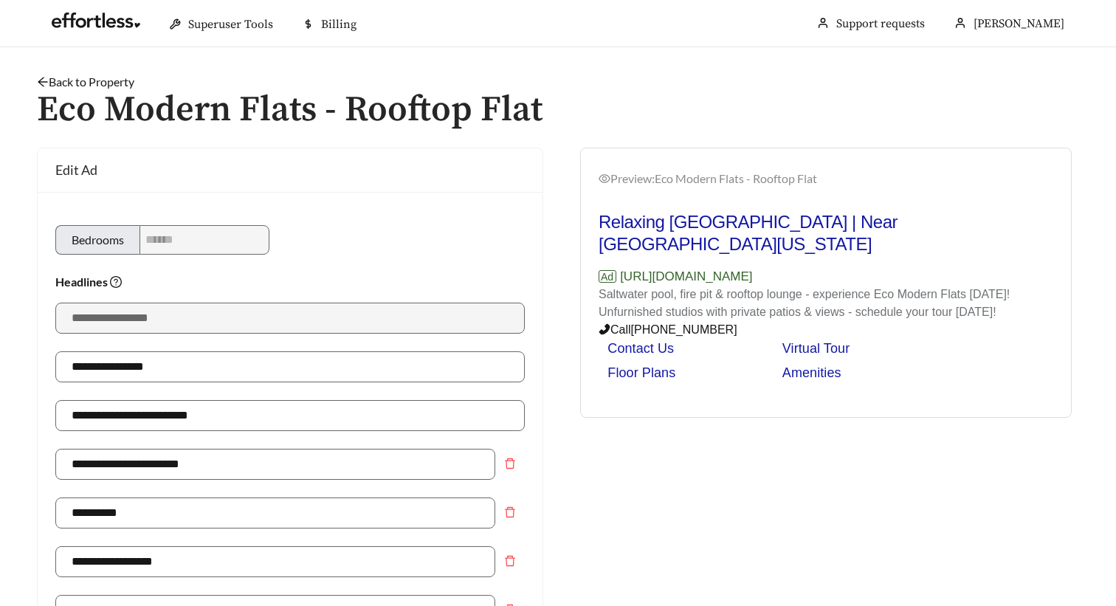
scroll to position [1169, 0]
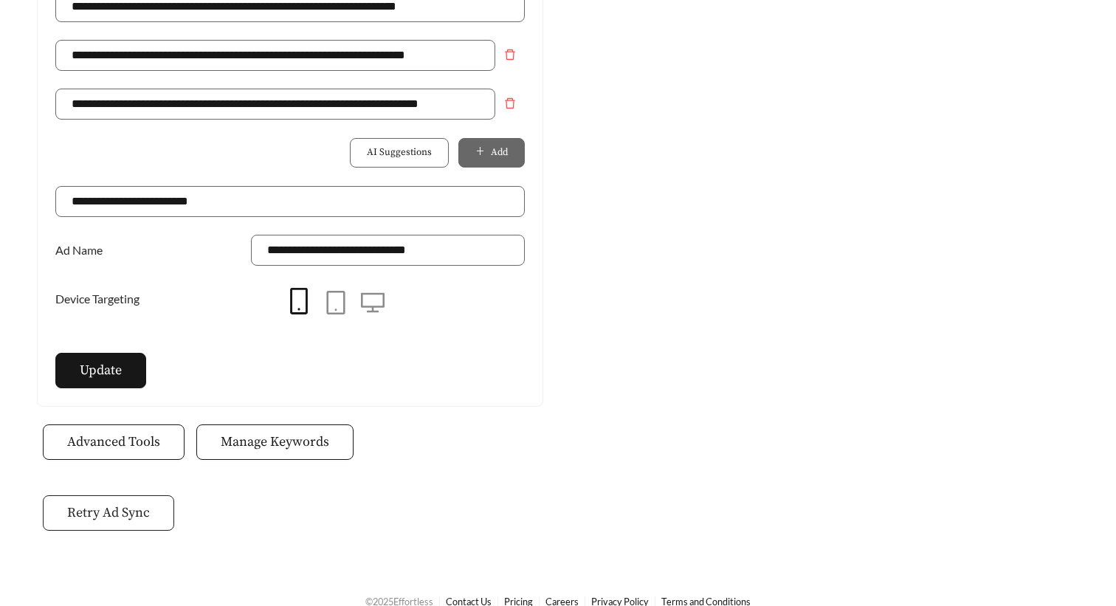
click at [129, 510] on span "Retry Ad Sync" at bounding box center [108, 513] width 83 height 20
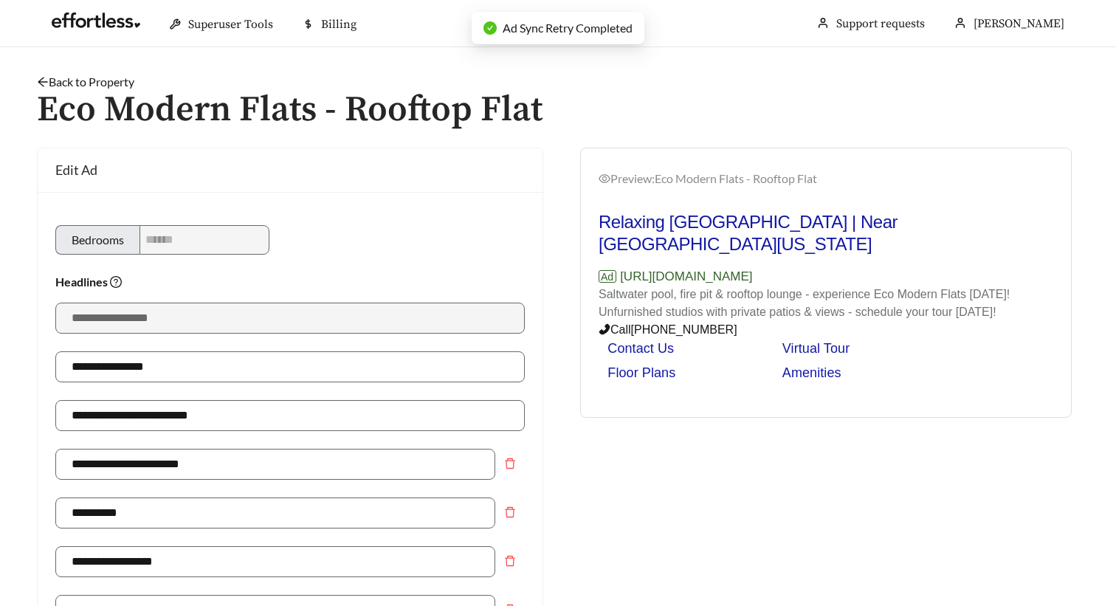
scroll to position [0, 0]
click at [102, 75] on link "Back to Property" at bounding box center [85, 82] width 97 height 14
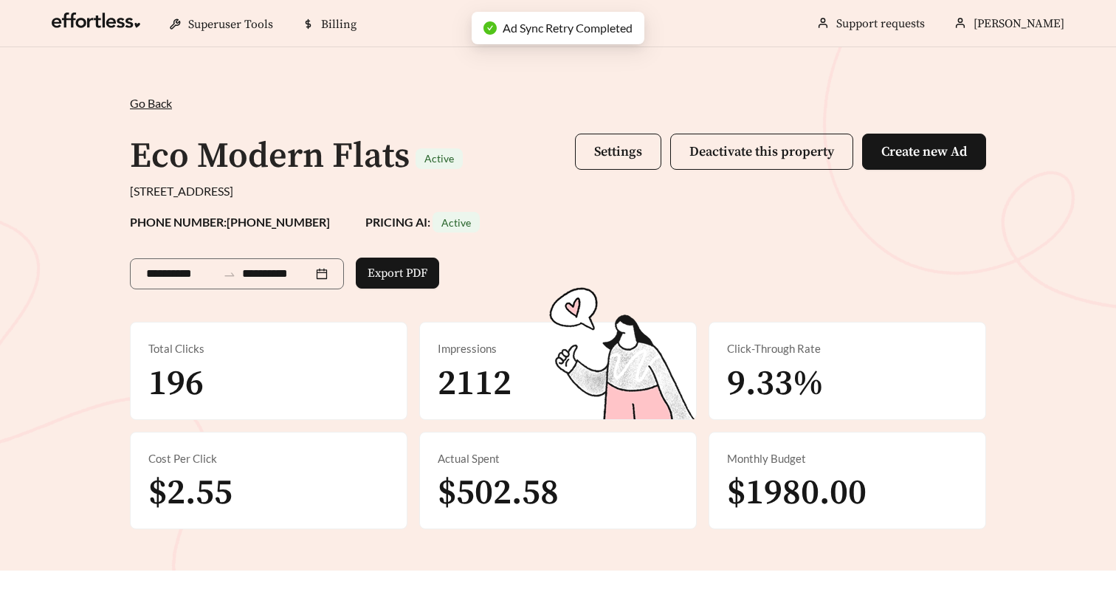
scroll to position [373, 0]
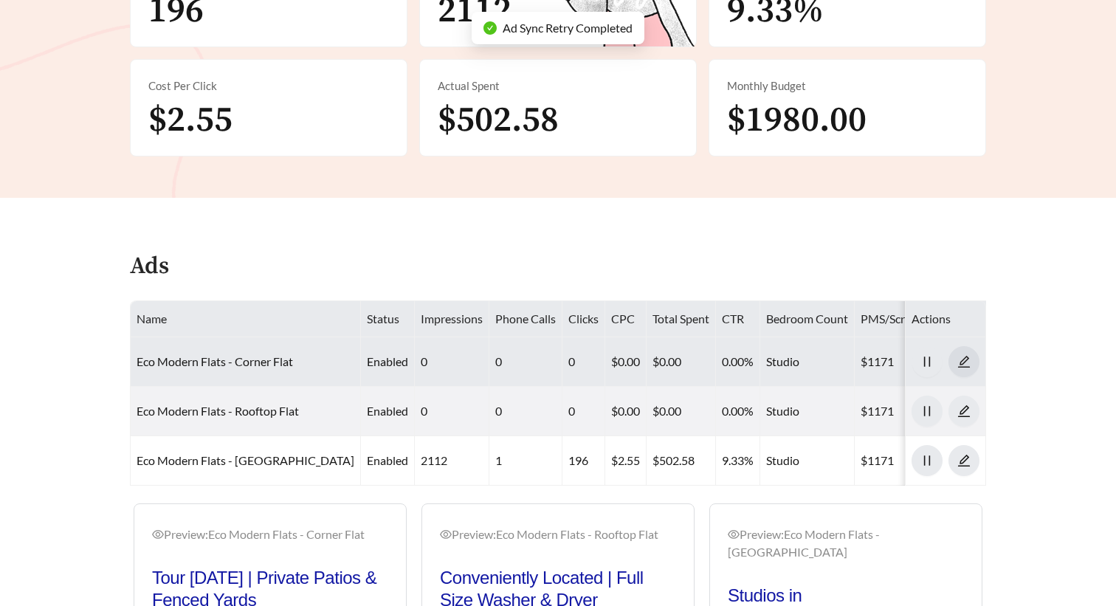
click at [966, 372] on button "button" at bounding box center [963, 361] width 31 height 31
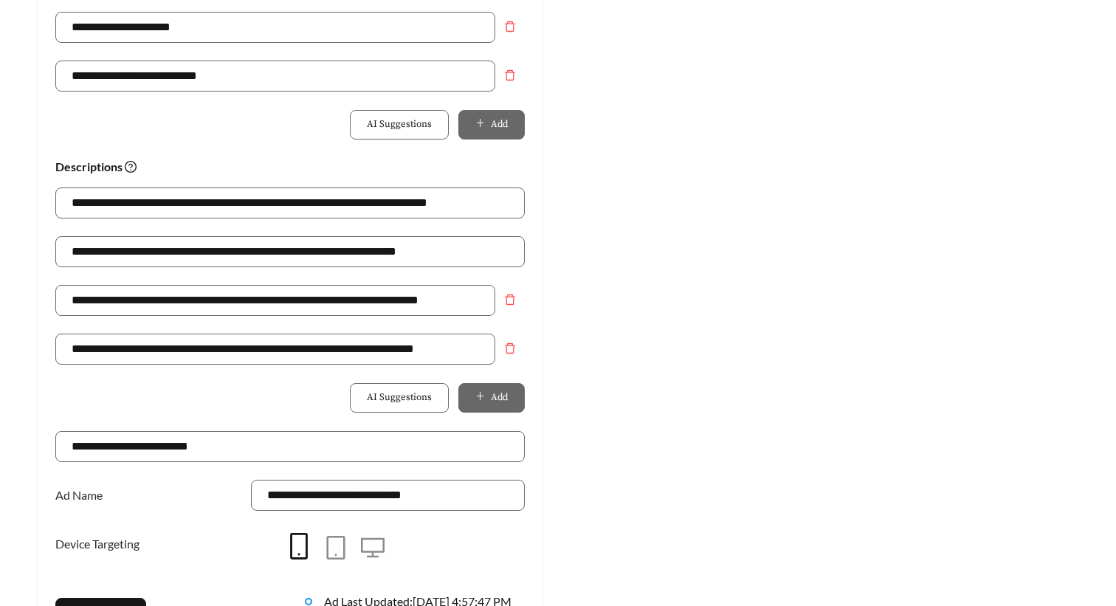
scroll to position [1205, 0]
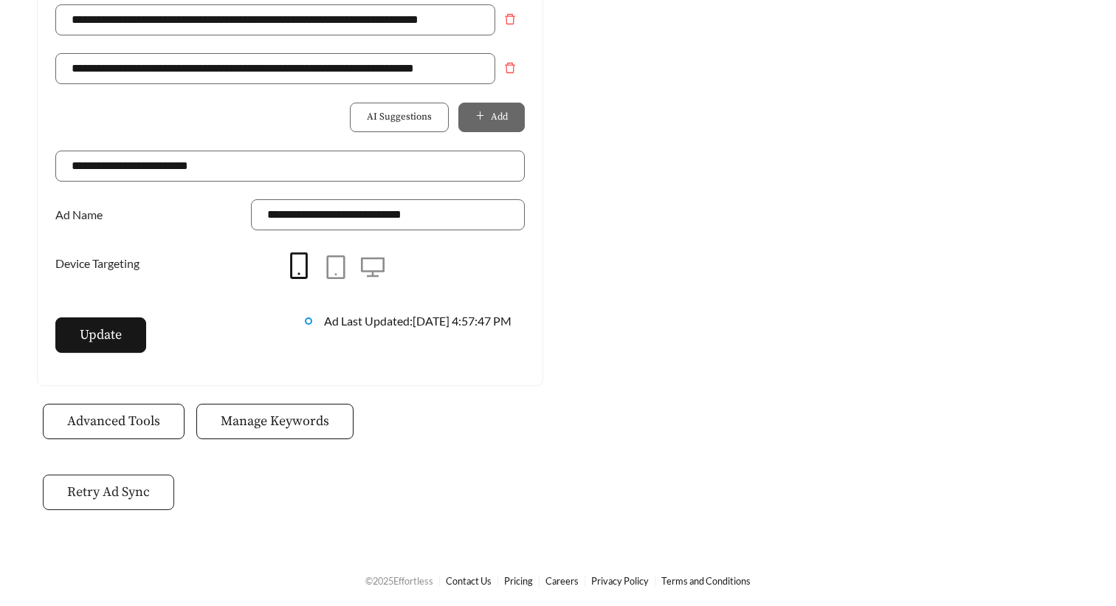
click at [117, 499] on span "Retry Ad Sync" at bounding box center [108, 492] width 83 height 20
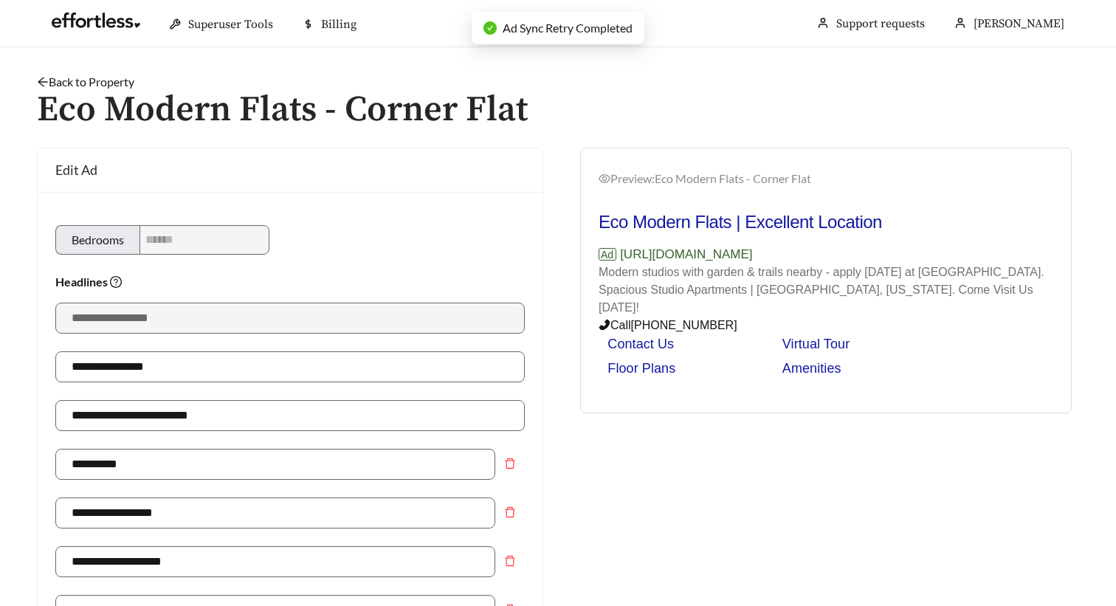
scroll to position [0, 0]
click at [66, 82] on link "Back to Property" at bounding box center [85, 82] width 97 height 14
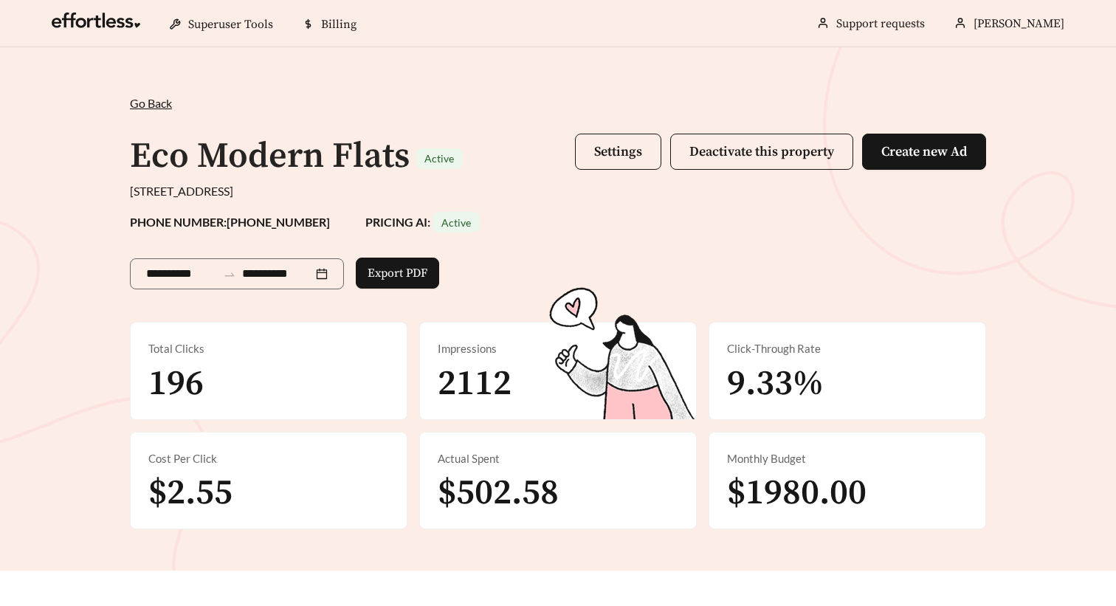
scroll to position [550, 0]
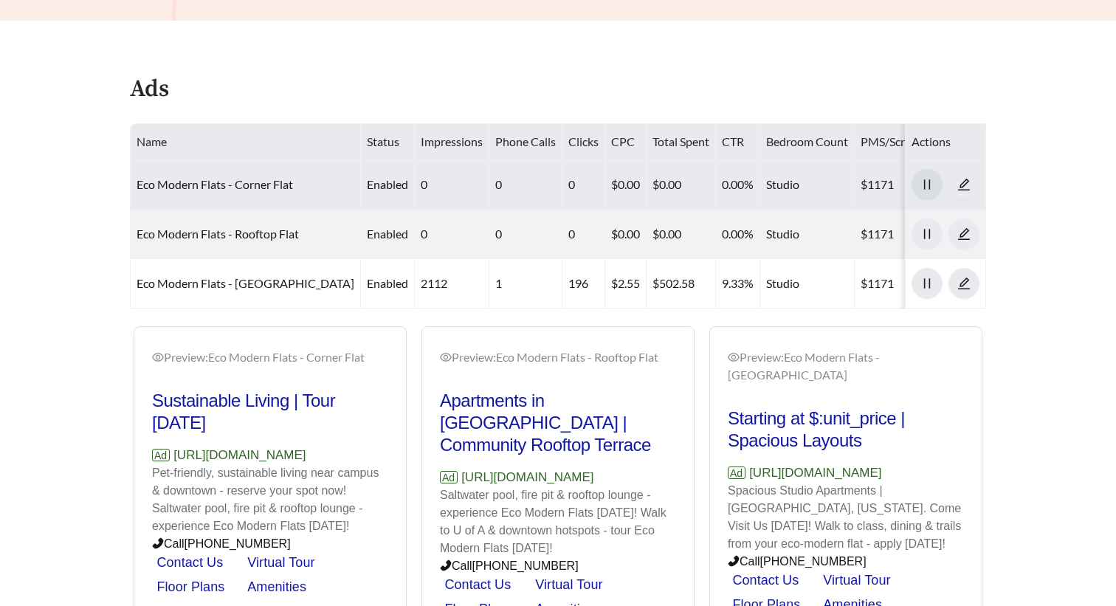
click at [934, 179] on span "pause" at bounding box center [927, 184] width 30 height 13
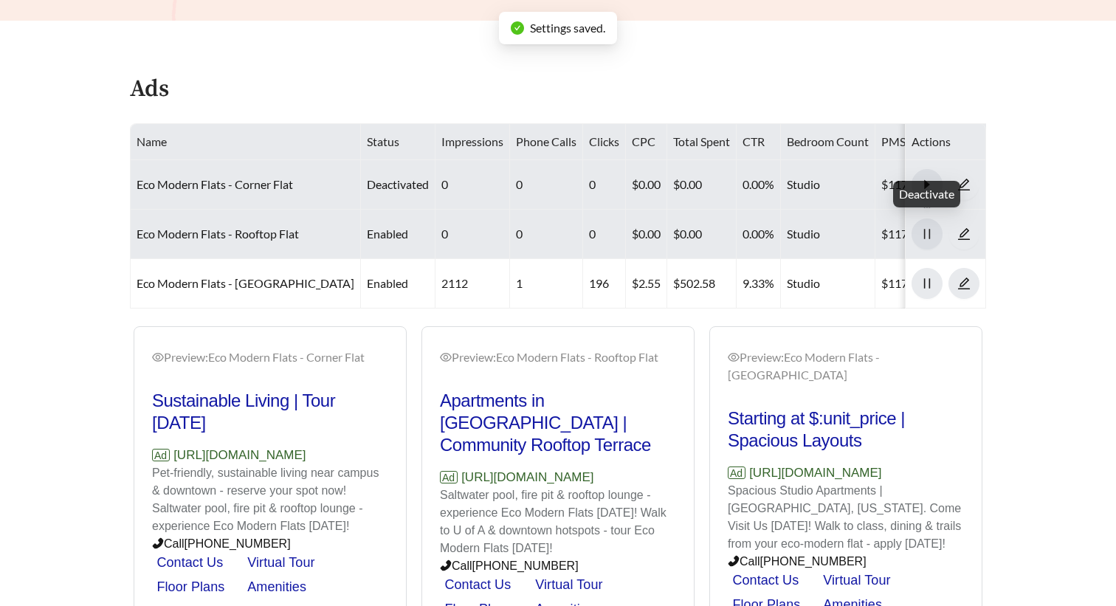
click at [925, 231] on icon "pause" at bounding box center [927, 234] width 6 height 10
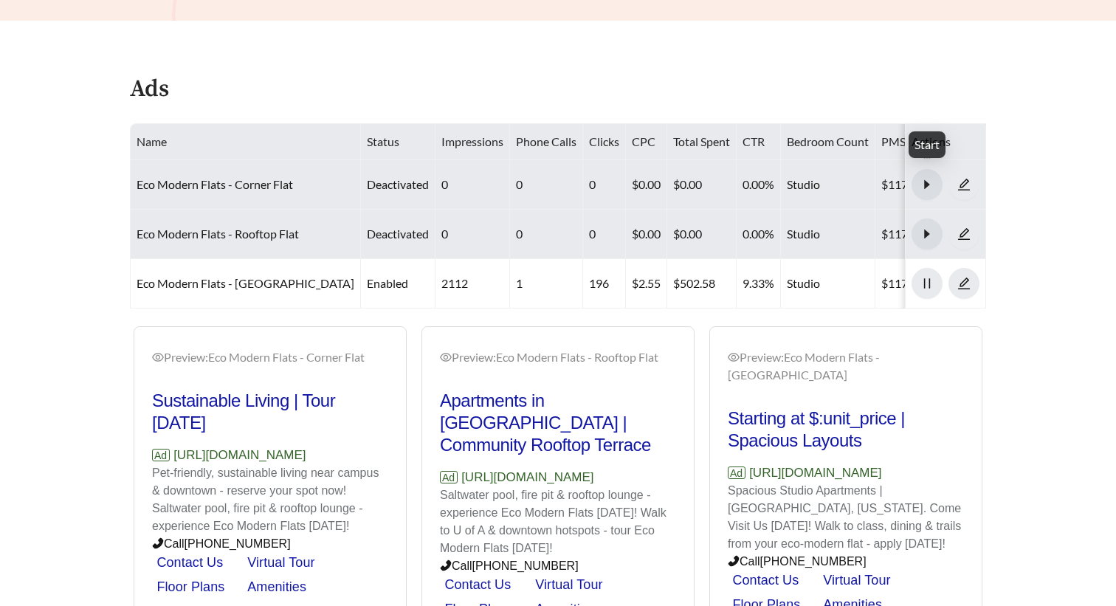
click at [925, 182] on icon "caret-right" at bounding box center [926, 183] width 5 height 9
click at [928, 231] on icon "caret-right" at bounding box center [926, 233] width 5 height 9
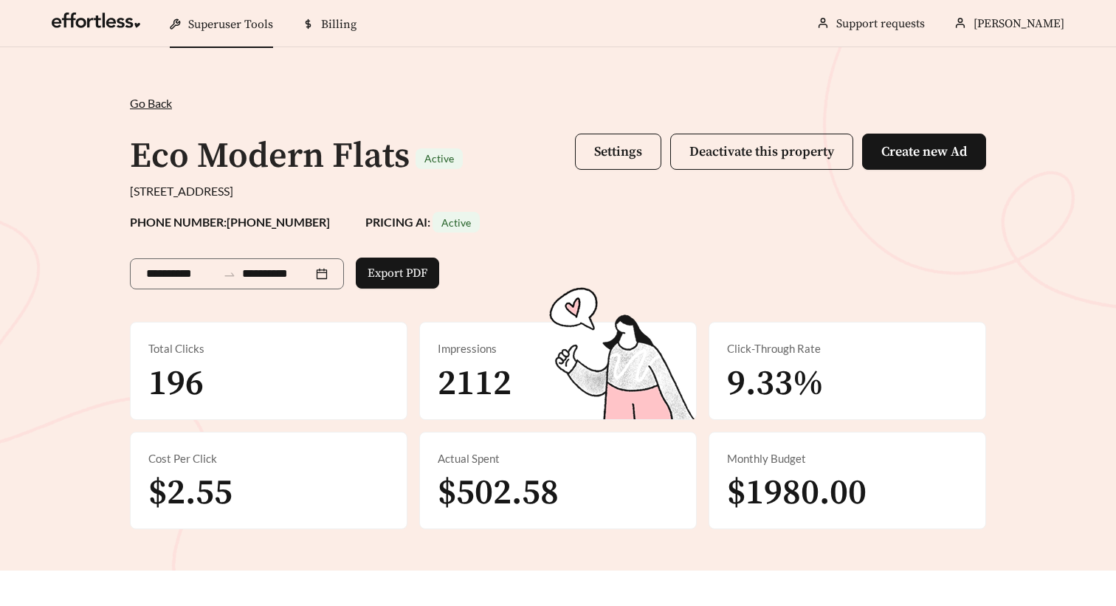
scroll to position [0, 0]
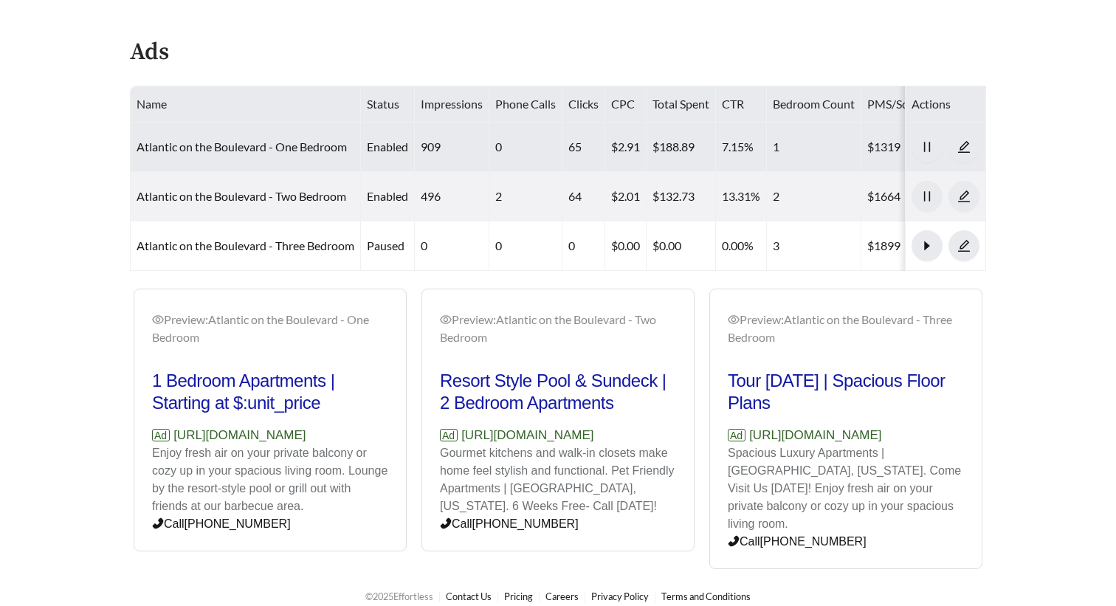
scroll to position [633, 0]
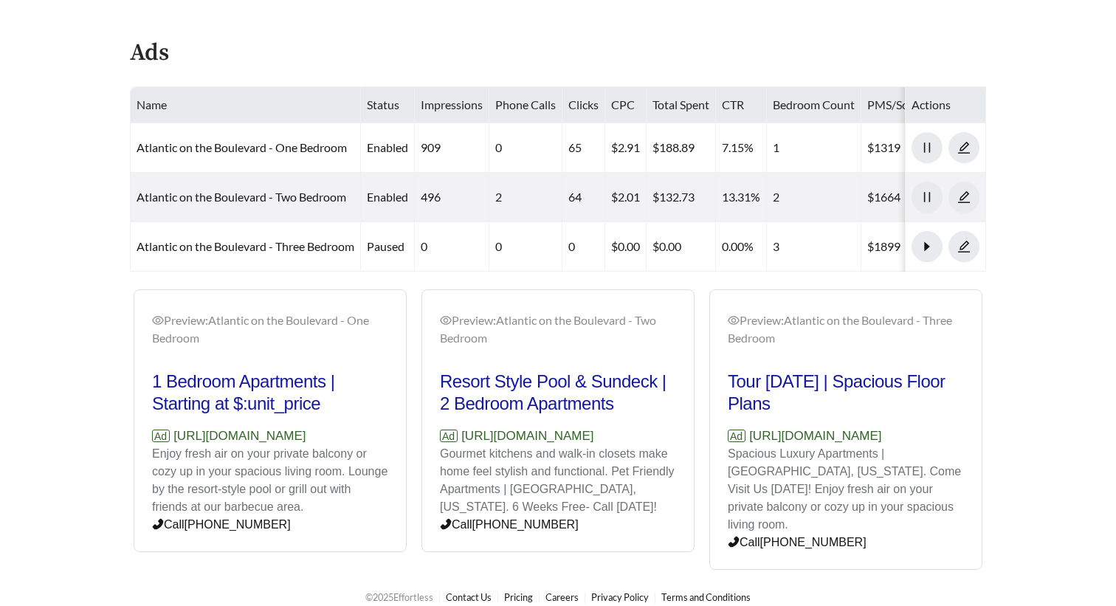
drag, startPoint x: 749, startPoint y: 419, endPoint x: 975, endPoint y: 412, distance: 226.0
click at [975, 412] on div "Preview: Atlantic on the Boulevard - Three Bedroom Tour Today | Spacious Floor …" at bounding box center [846, 432] width 272 height 276
copy p "https://atlanticontheboulevard.com"
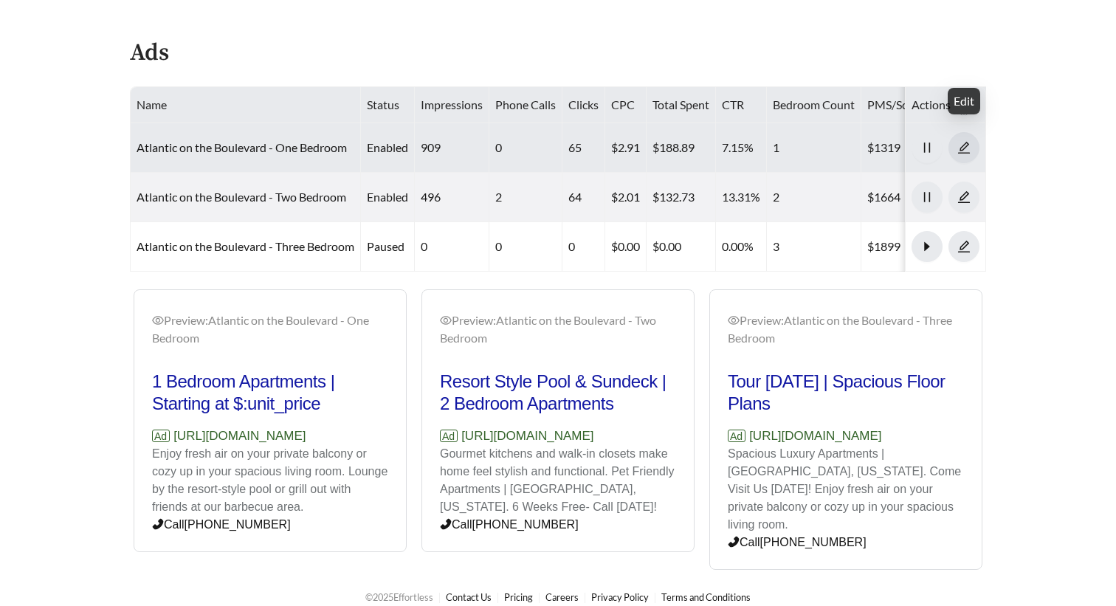
click at [960, 141] on icon "edit" at bounding box center [963, 147] width 13 height 13
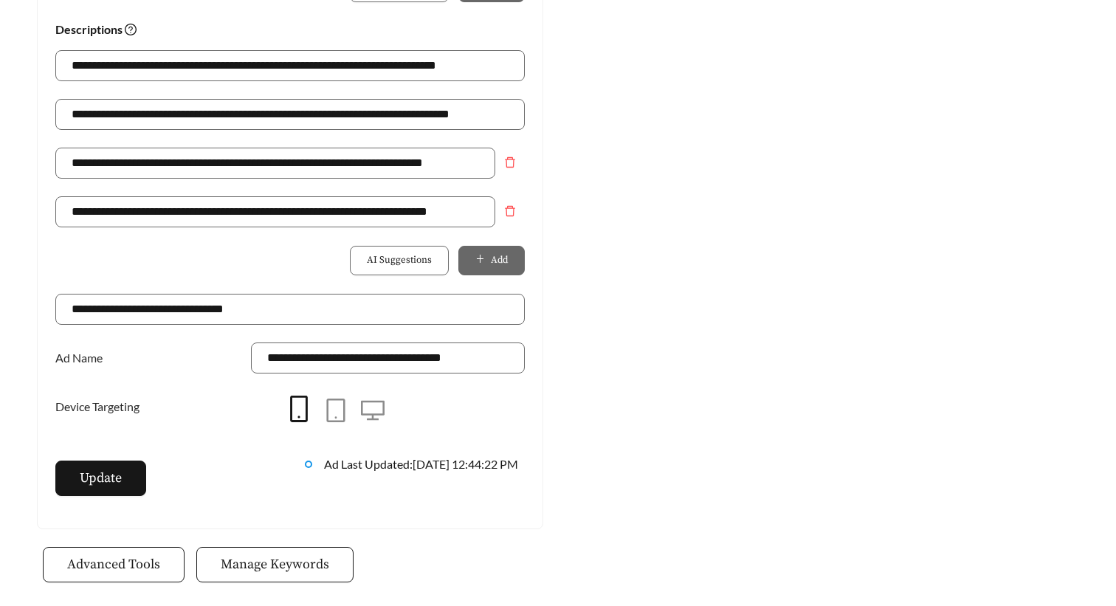
scroll to position [1092, 0]
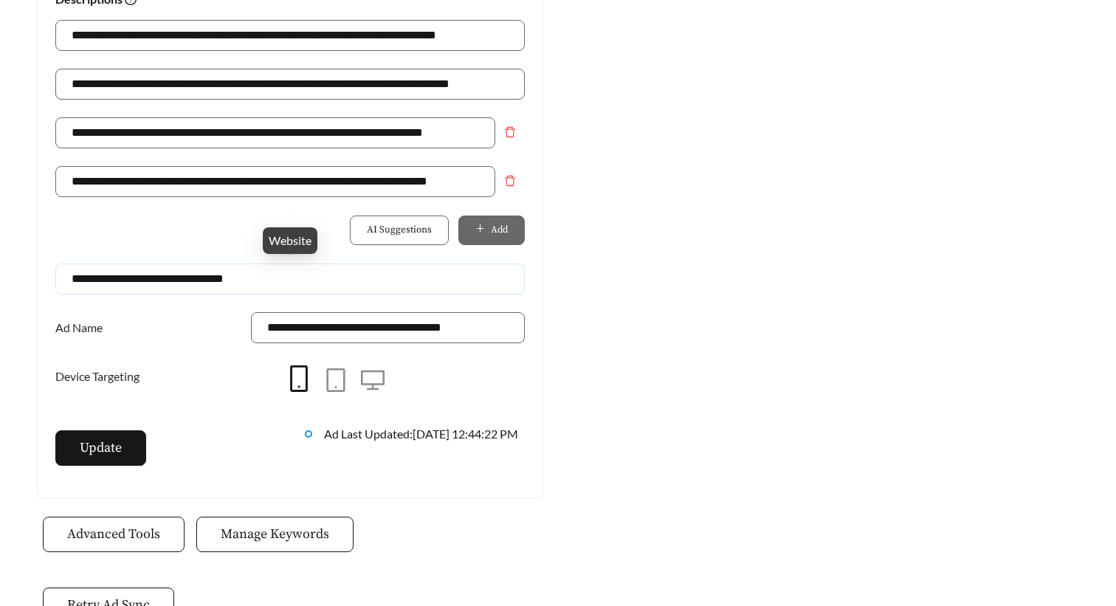
click at [204, 275] on input "**********" at bounding box center [289, 278] width 469 height 31
paste input "****"
type input "**********"
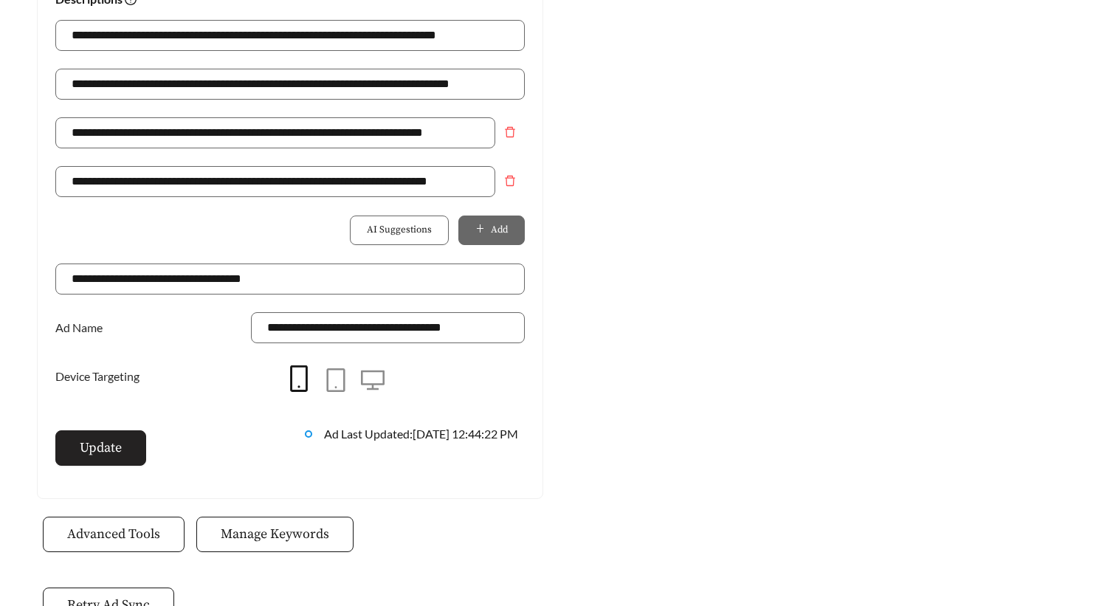
click at [94, 438] on span "Update" at bounding box center [101, 448] width 42 height 20
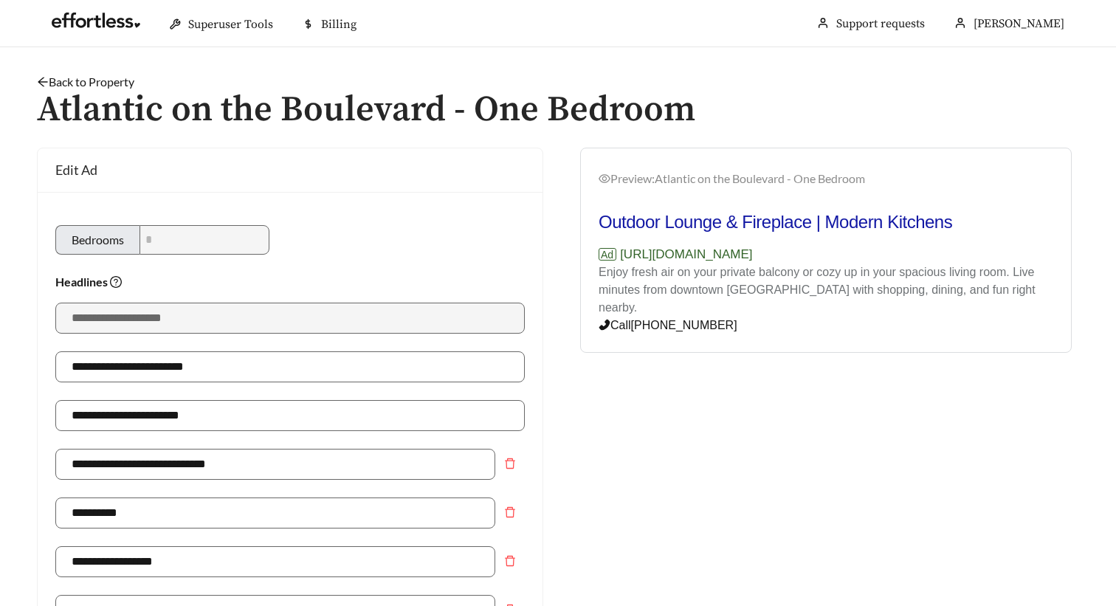
scroll to position [0, 0]
click at [53, 83] on link "Back to Property" at bounding box center [85, 82] width 97 height 14
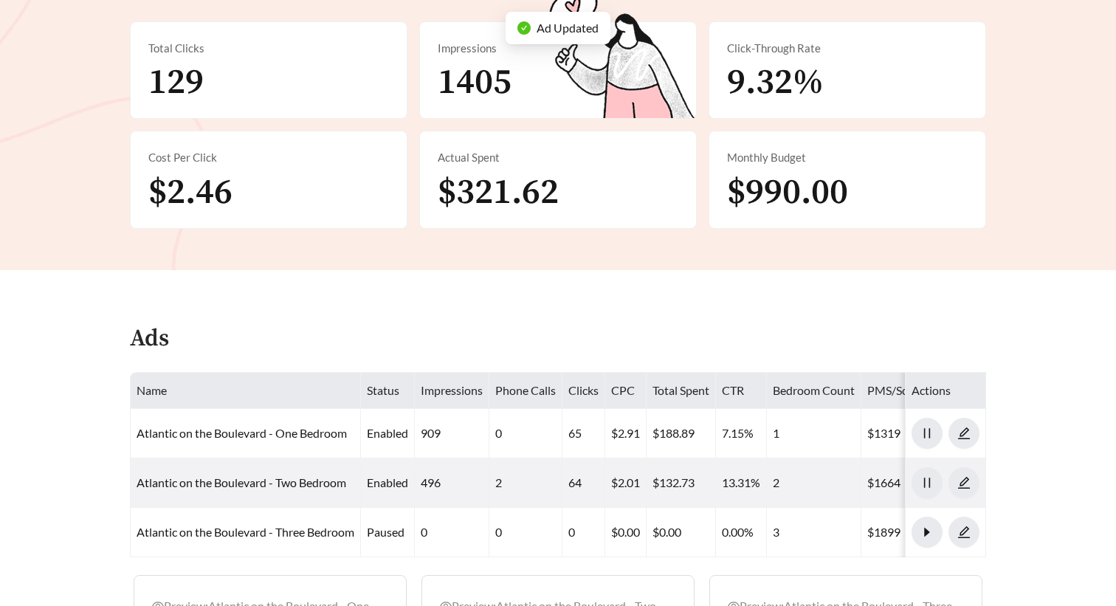
scroll to position [485, 0]
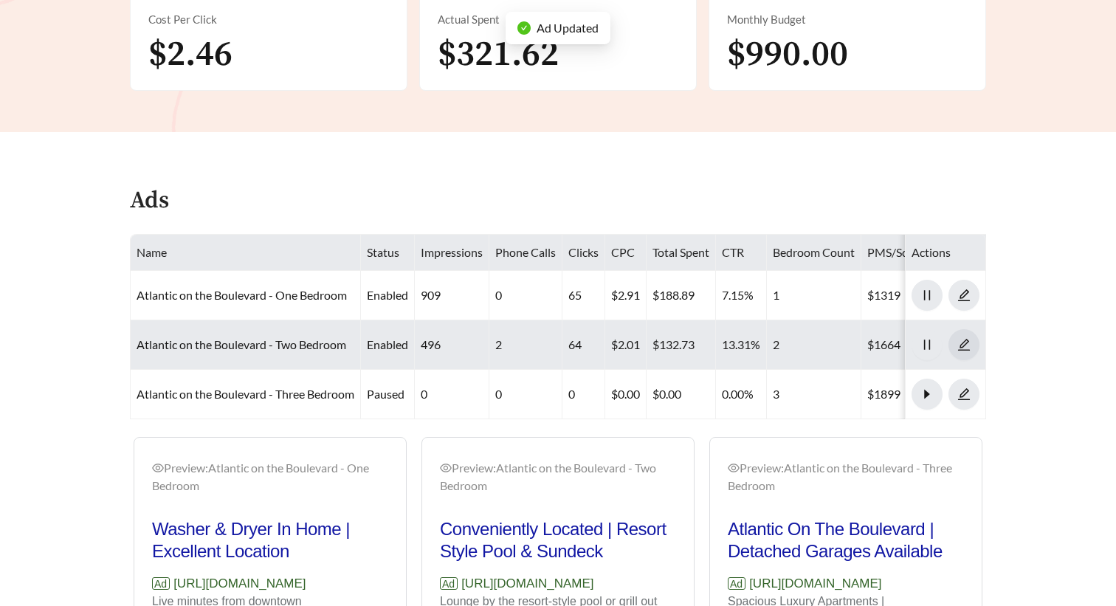
click at [961, 339] on icon "edit" at bounding box center [964, 345] width 12 height 12
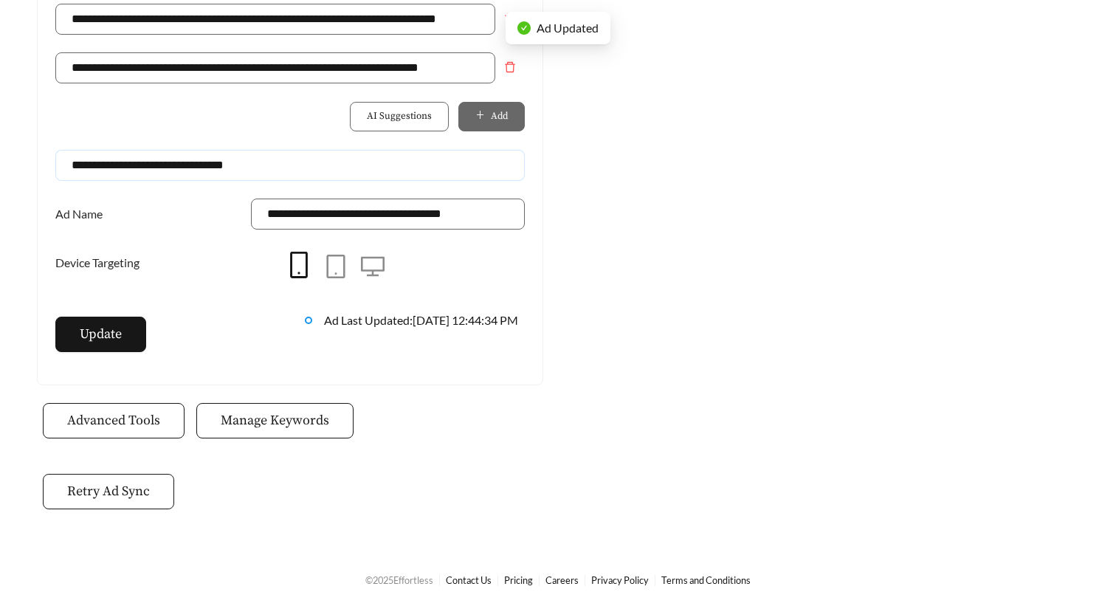
scroll to position [1205, 0]
click at [190, 164] on input "**********" at bounding box center [289, 166] width 469 height 31
paste input "****"
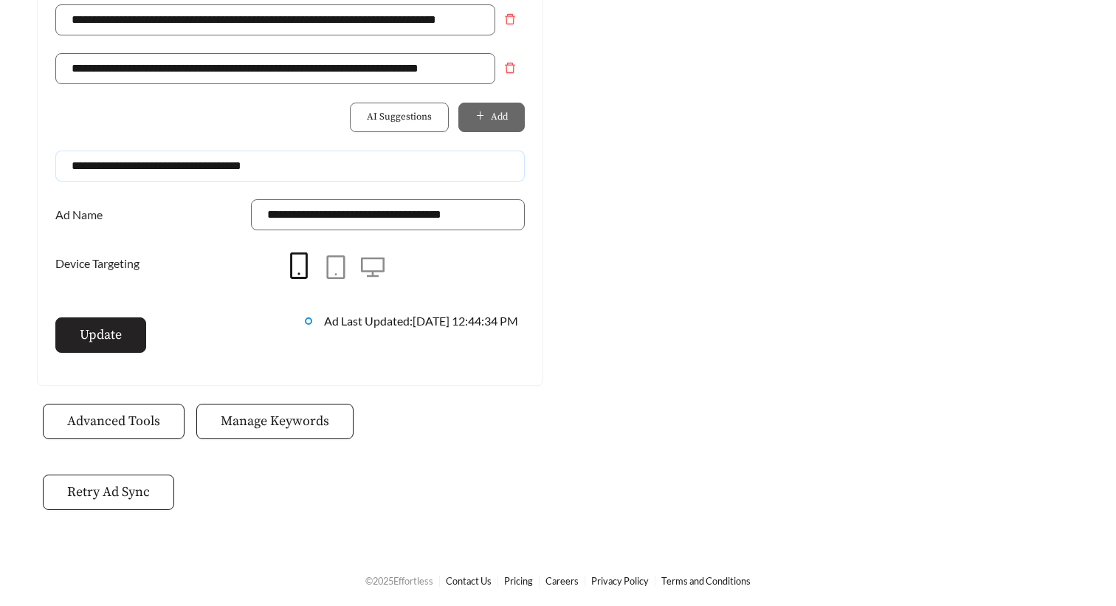
type input "**********"
click at [111, 334] on span "Update" at bounding box center [101, 335] width 42 height 20
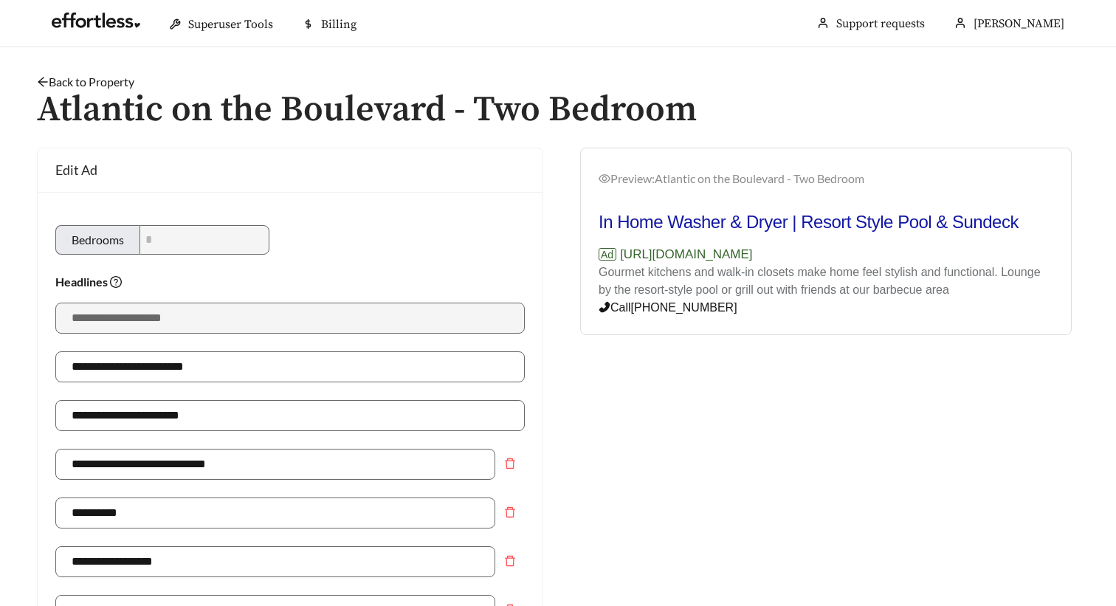
scroll to position [0, 0]
click at [83, 80] on link "Back to Property" at bounding box center [85, 82] width 97 height 14
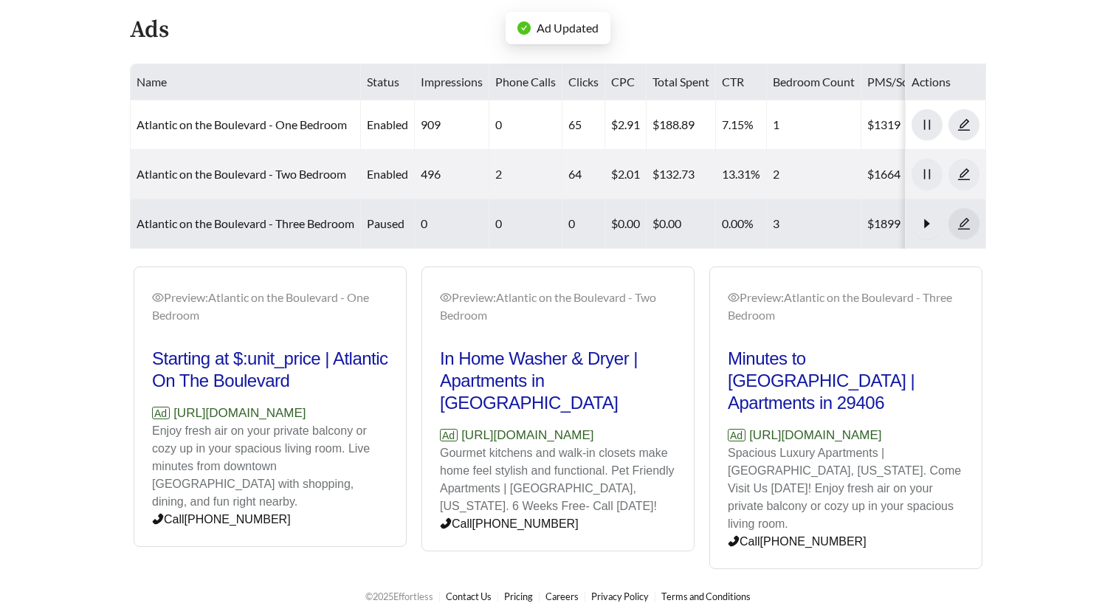
scroll to position [655, 0]
click at [966, 218] on icon "edit" at bounding box center [963, 224] width 13 height 13
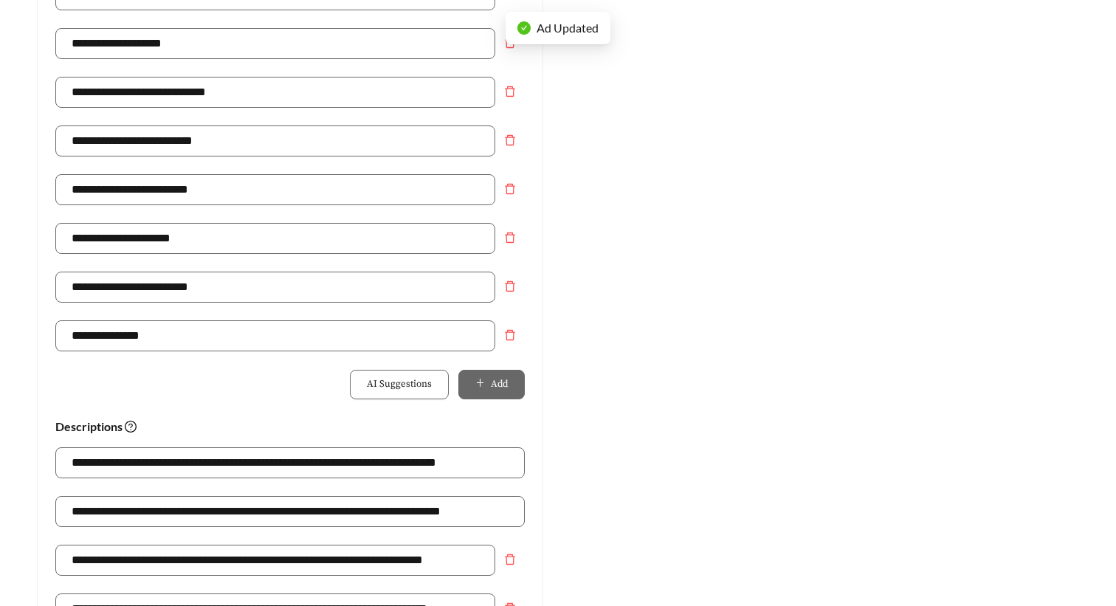
scroll to position [1131, 0]
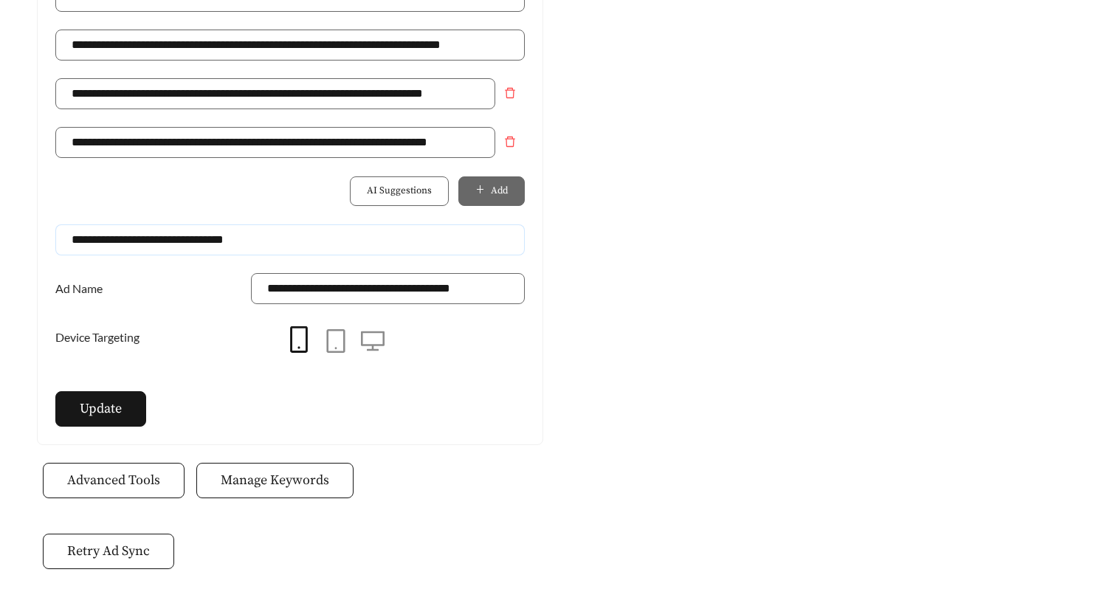
click at [189, 232] on input "**********" at bounding box center [289, 239] width 469 height 31
paste input "****"
type input "**********"
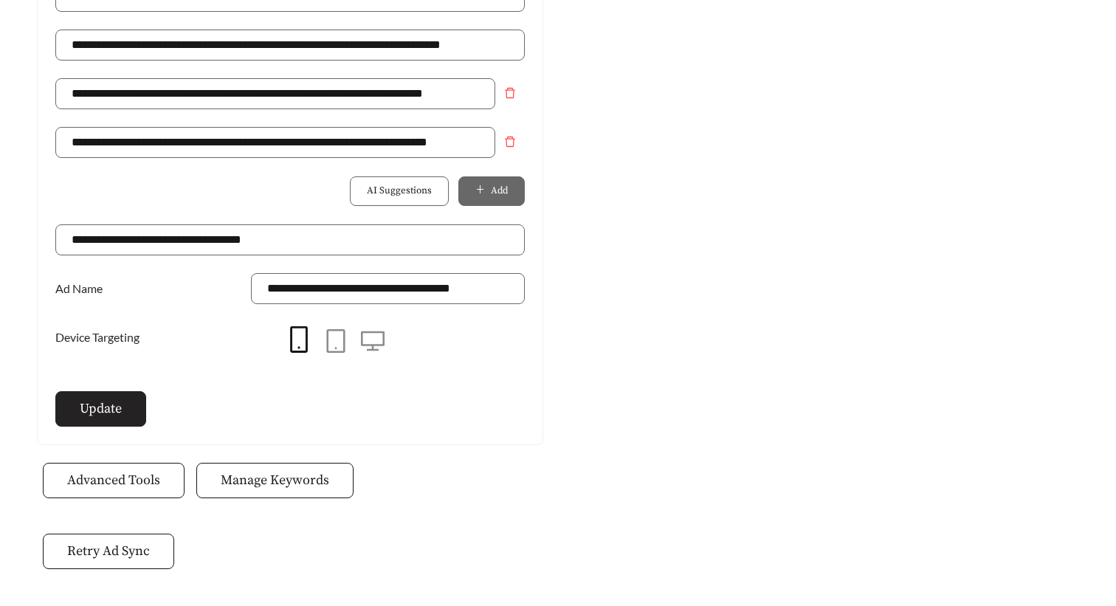
click at [91, 421] on button "Update" at bounding box center [100, 408] width 91 height 35
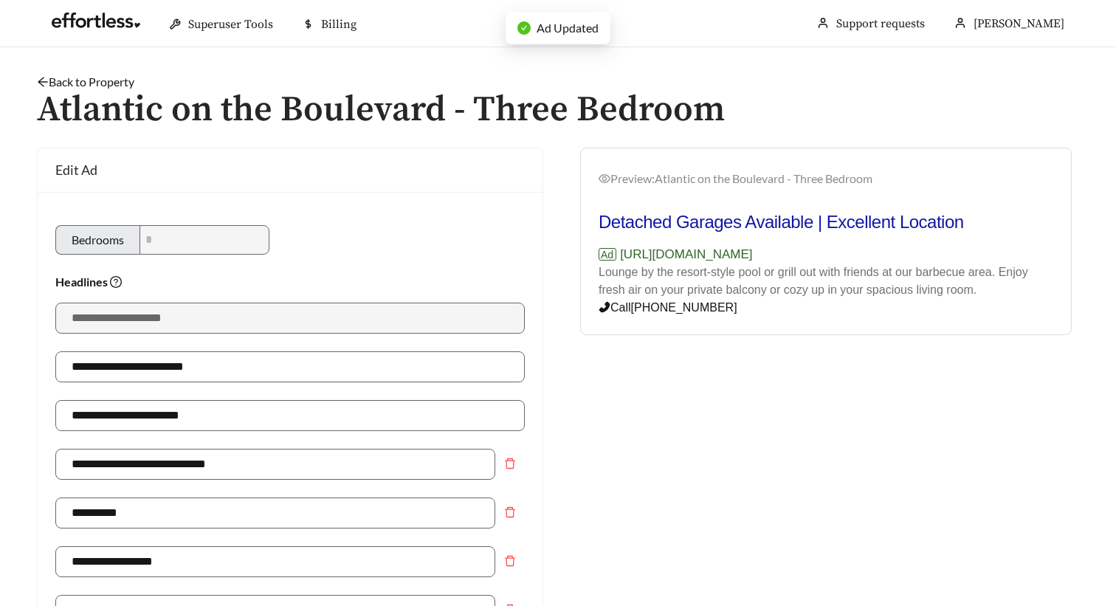
scroll to position [0, 0]
click at [72, 81] on link "Back to Property" at bounding box center [85, 82] width 97 height 14
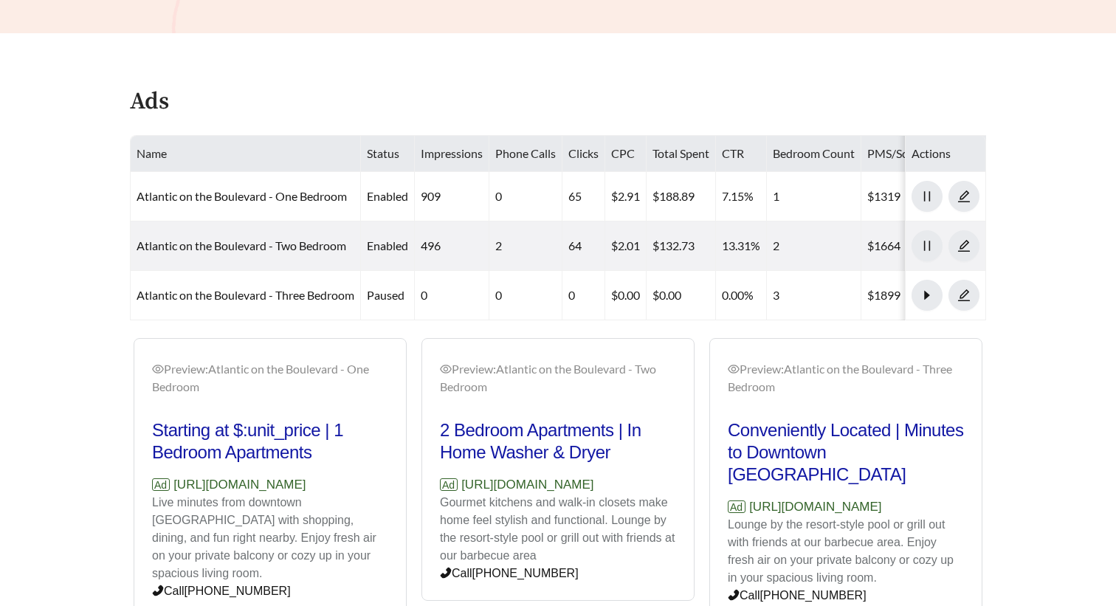
scroll to position [600, 0]
